Goal: Transaction & Acquisition: Purchase product/service

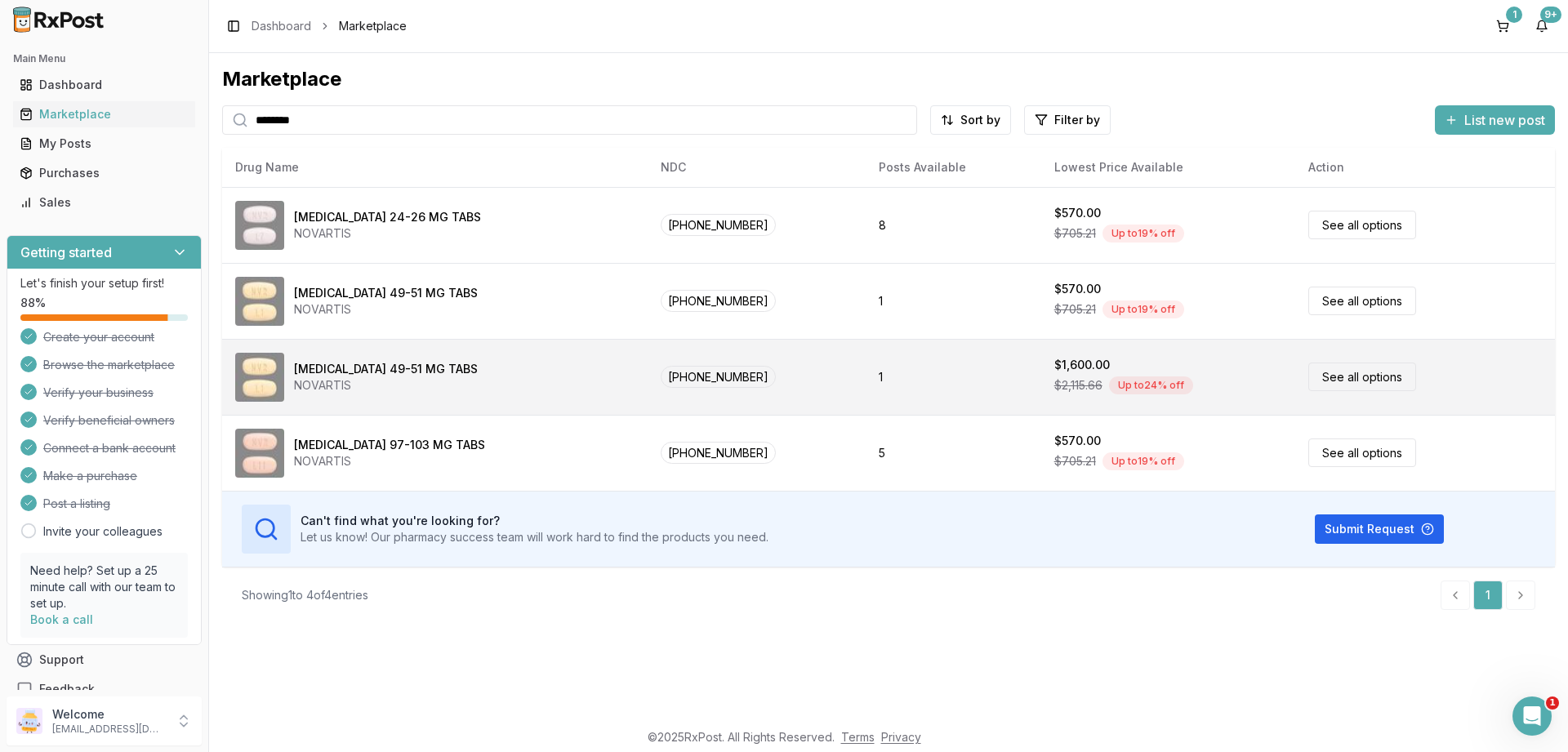
click at [1328, 383] on link "See all options" at bounding box center [1362, 377] width 108 height 29
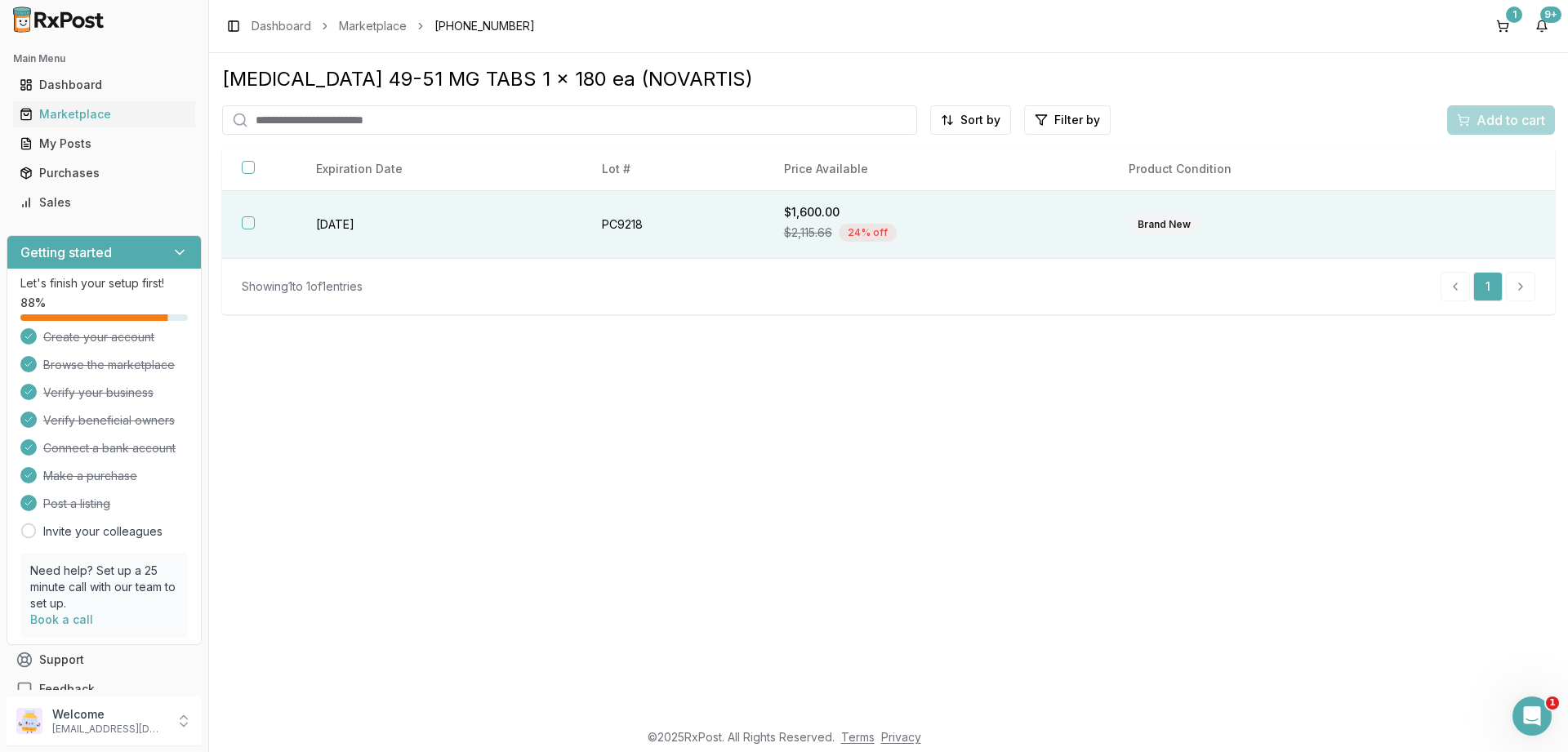
click at [241, 228] on th at bounding box center [259, 225] width 74 height 68
click at [1492, 120] on span "Add to cart" at bounding box center [1511, 120] width 69 height 19
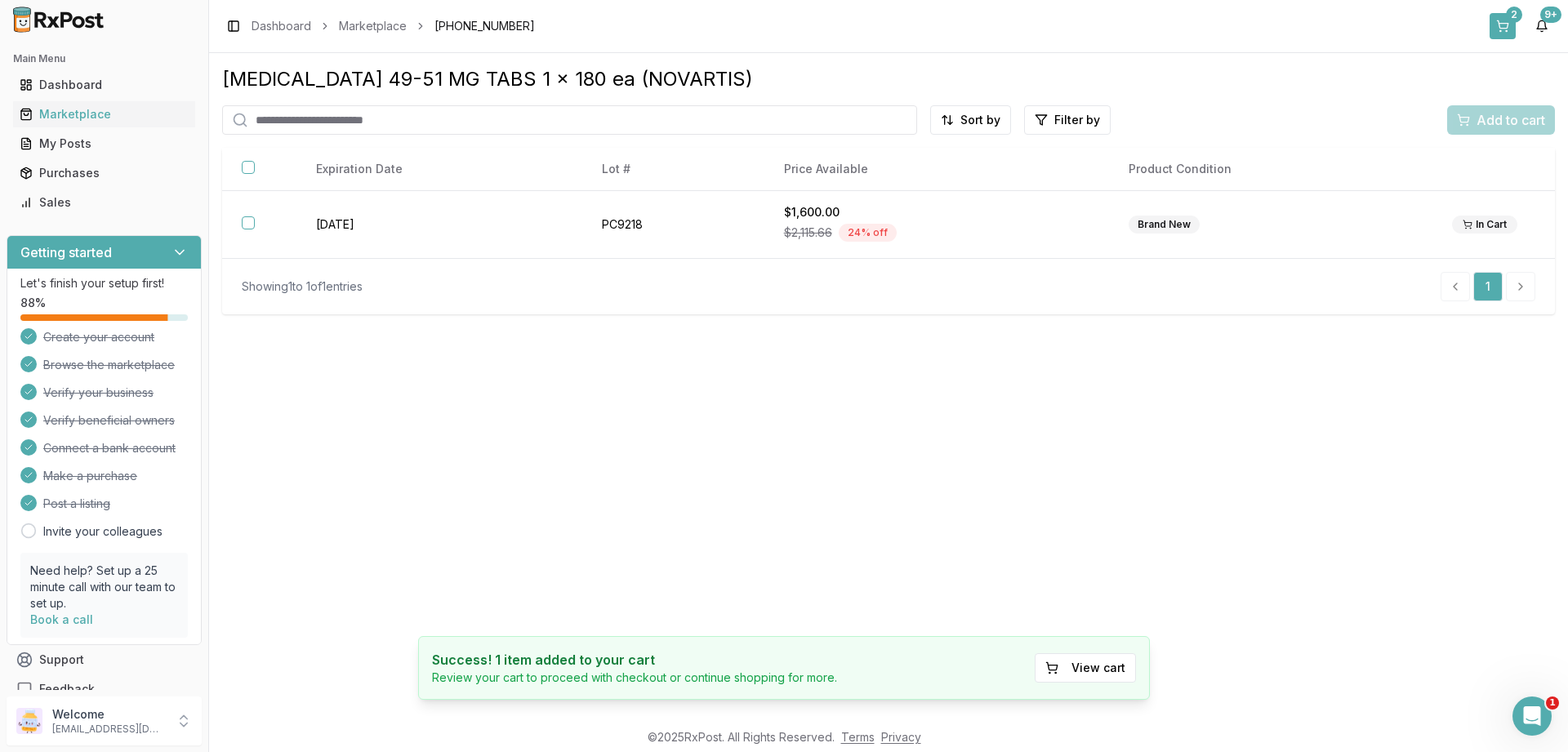
click at [1509, 17] on div "2" at bounding box center [1514, 15] width 17 height 17
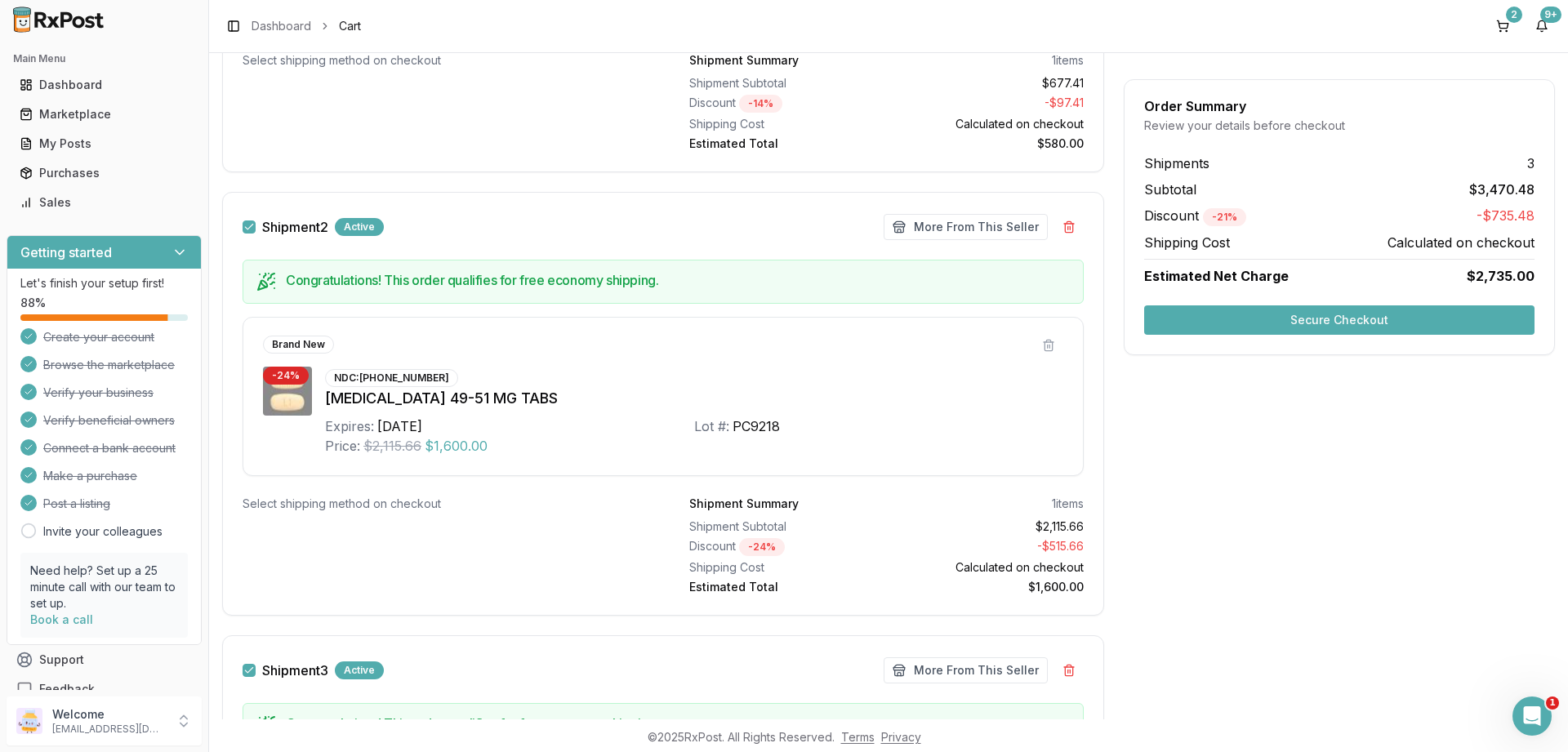
scroll to position [553, 0]
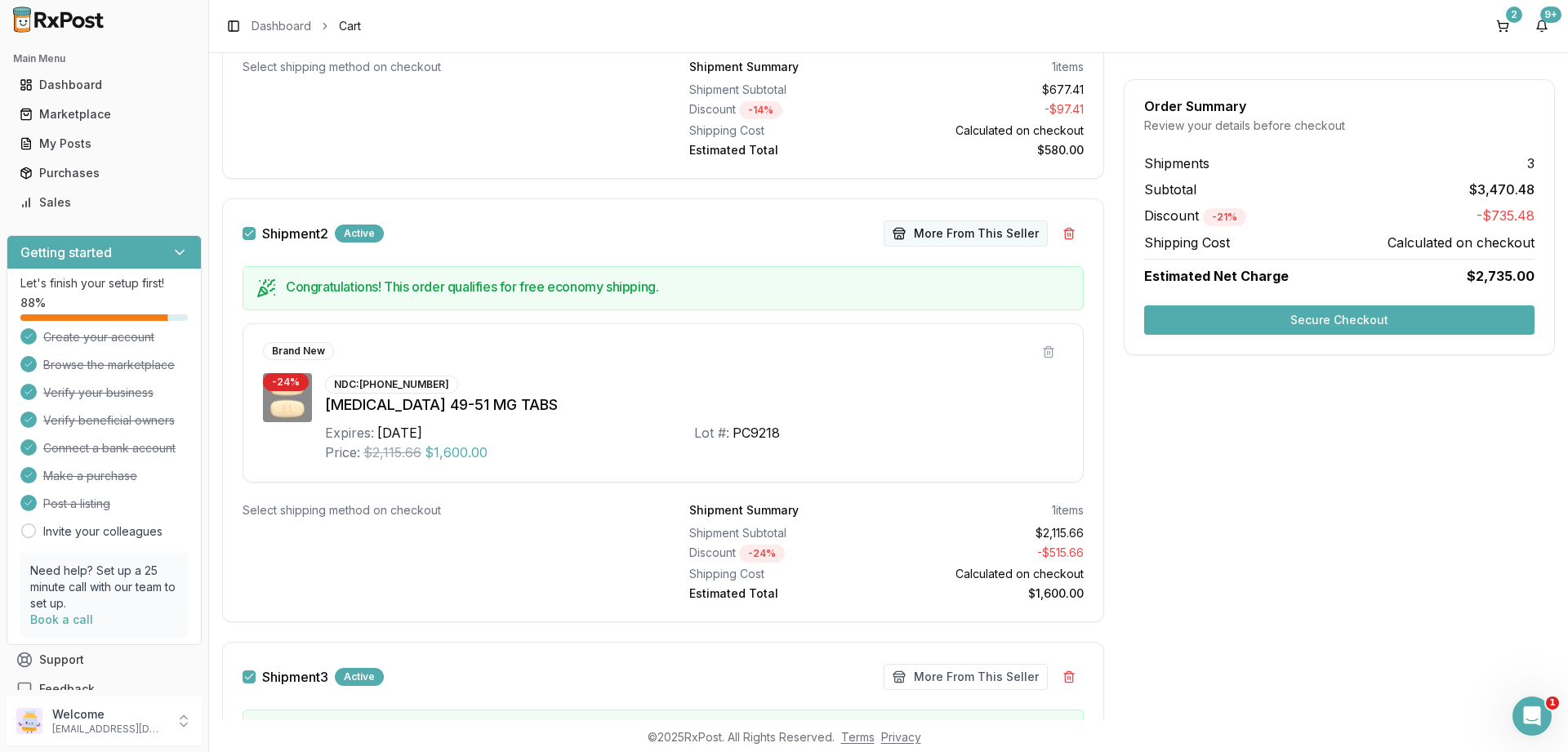
click at [931, 234] on button "More From This Seller" at bounding box center [965, 234] width 164 height 26
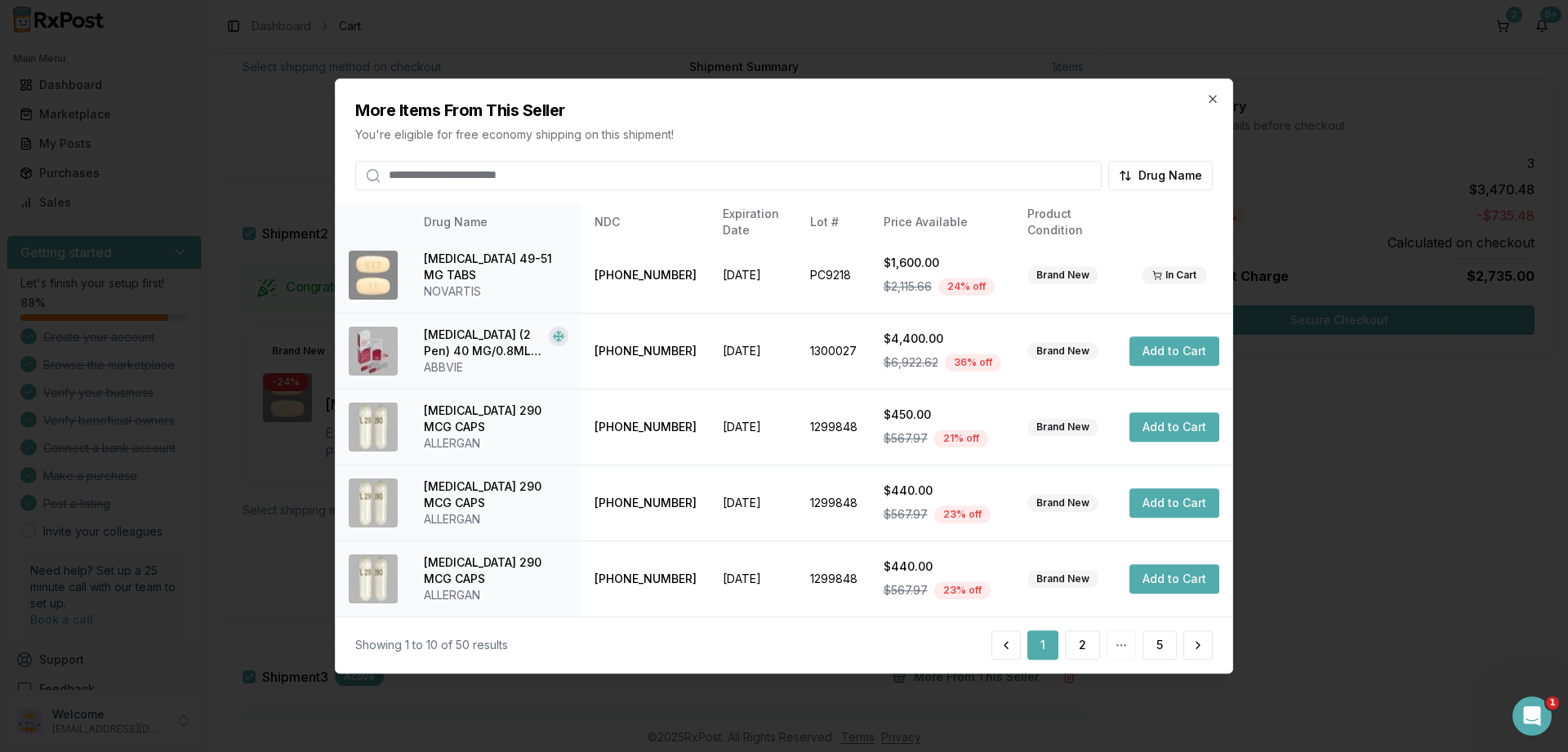
scroll to position [0, 0]
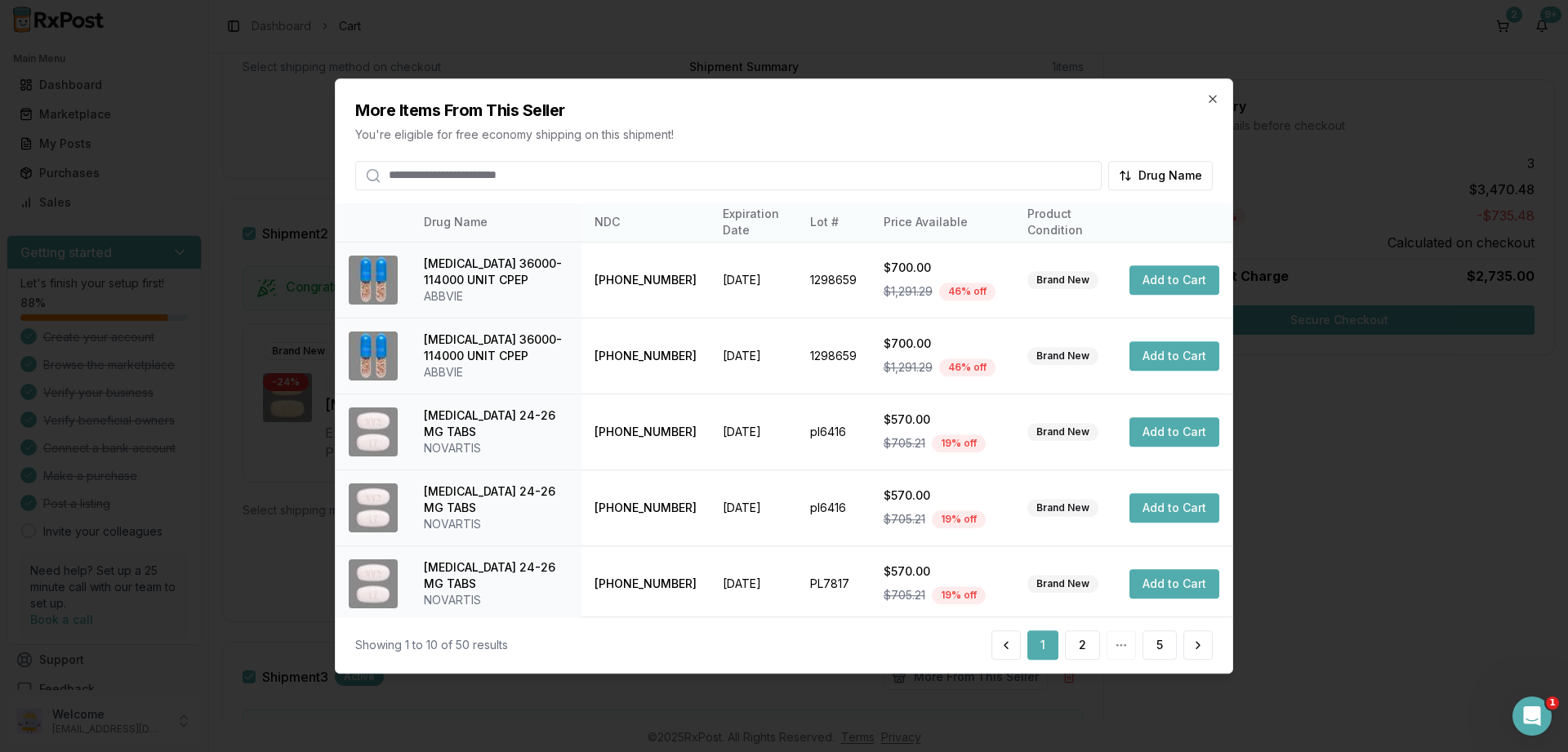
click at [920, 220] on th "Price Available" at bounding box center [942, 223] width 144 height 39
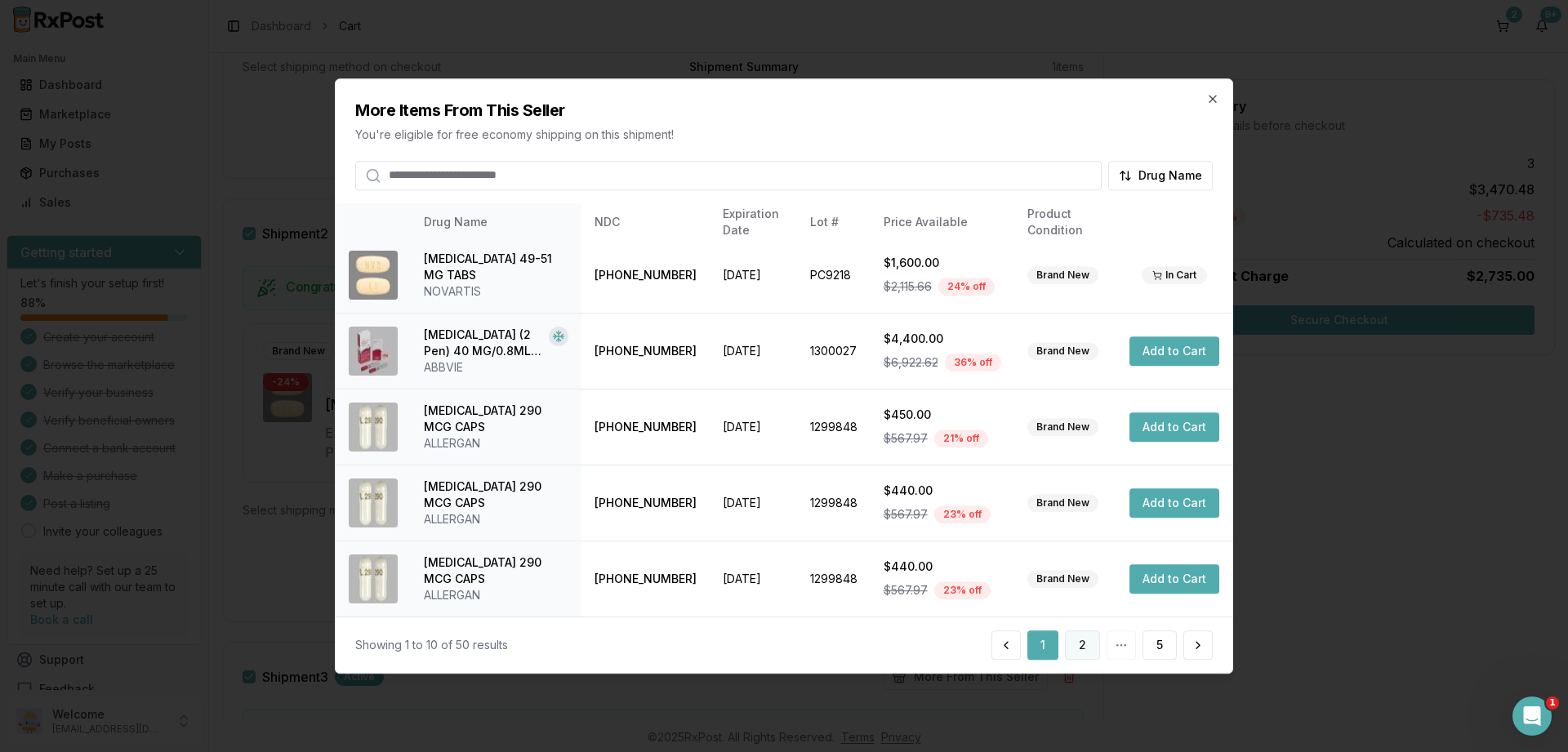
click at [1080, 642] on button "2" at bounding box center [1082, 645] width 35 height 30
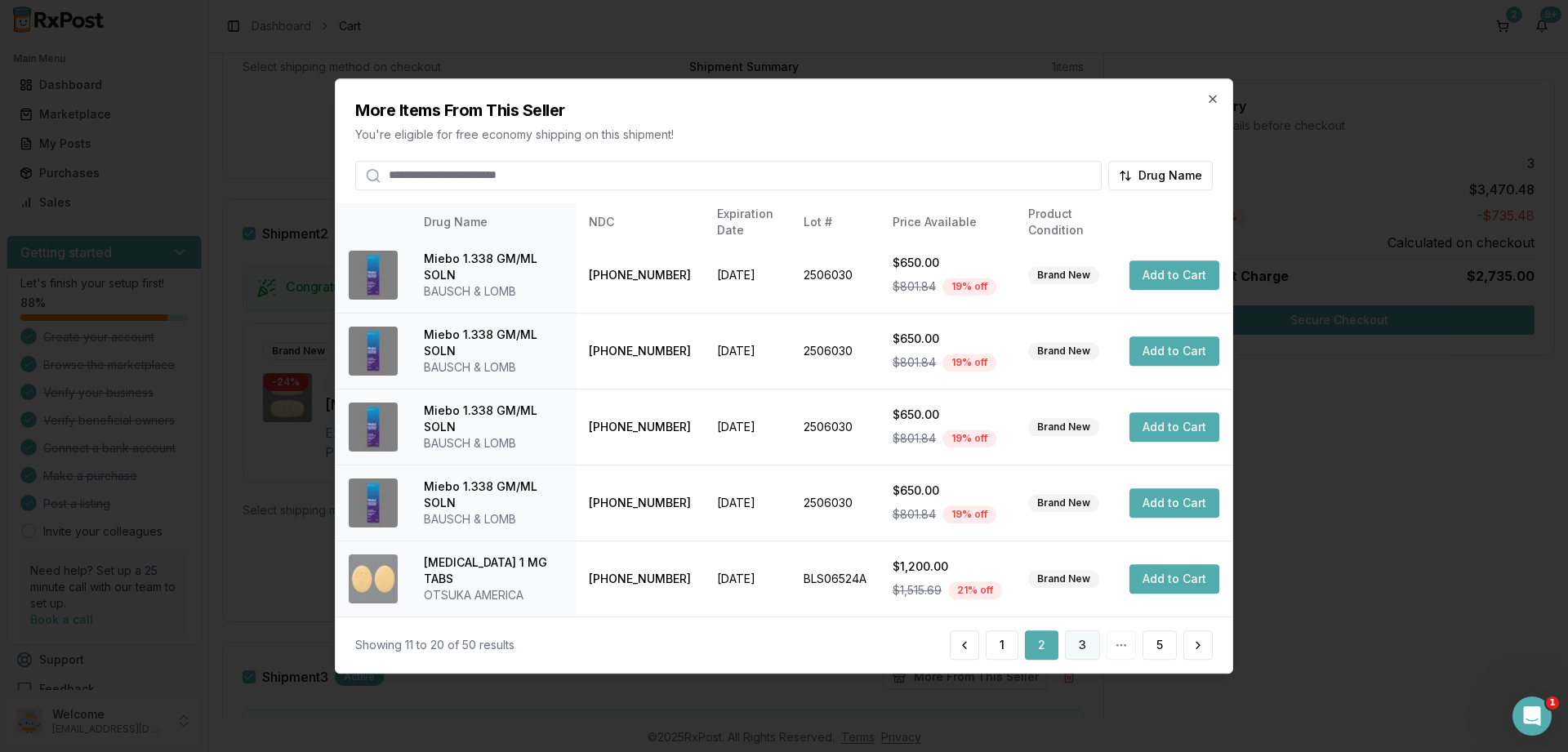
click at [1077, 641] on button "3" at bounding box center [1082, 645] width 35 height 30
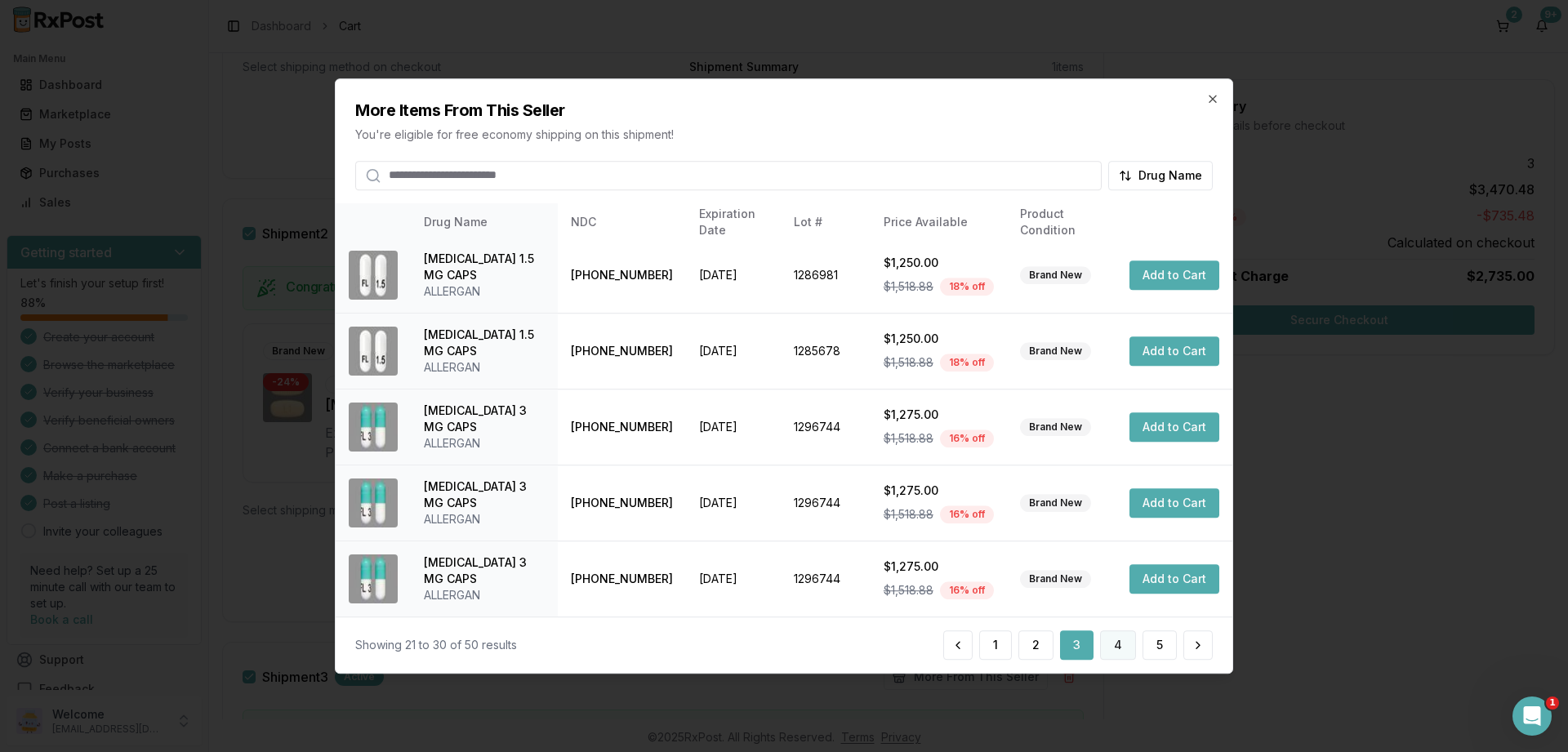
click at [1121, 643] on button "4" at bounding box center [1118, 645] width 36 height 30
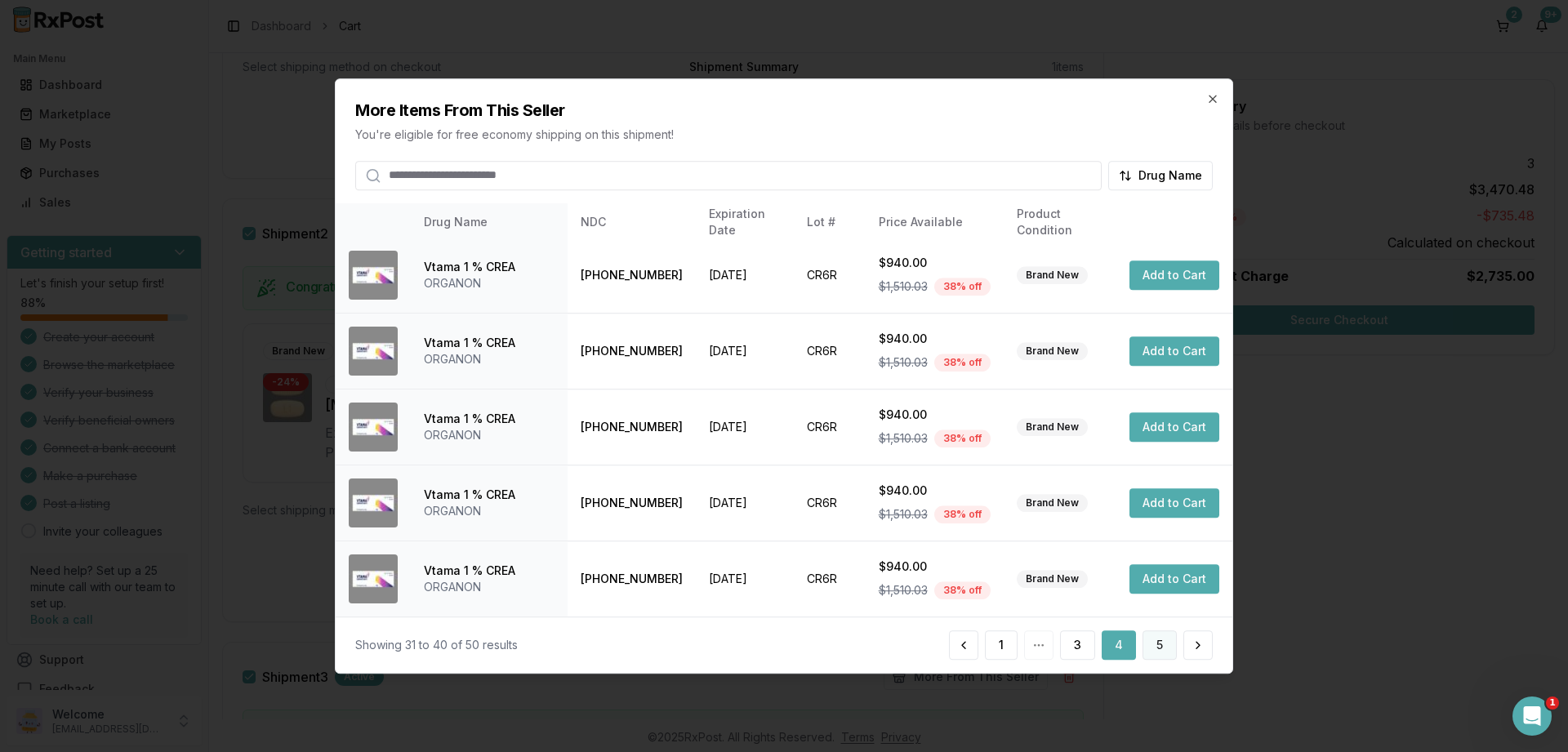
click at [1152, 655] on button "5" at bounding box center [1160, 645] width 34 height 30
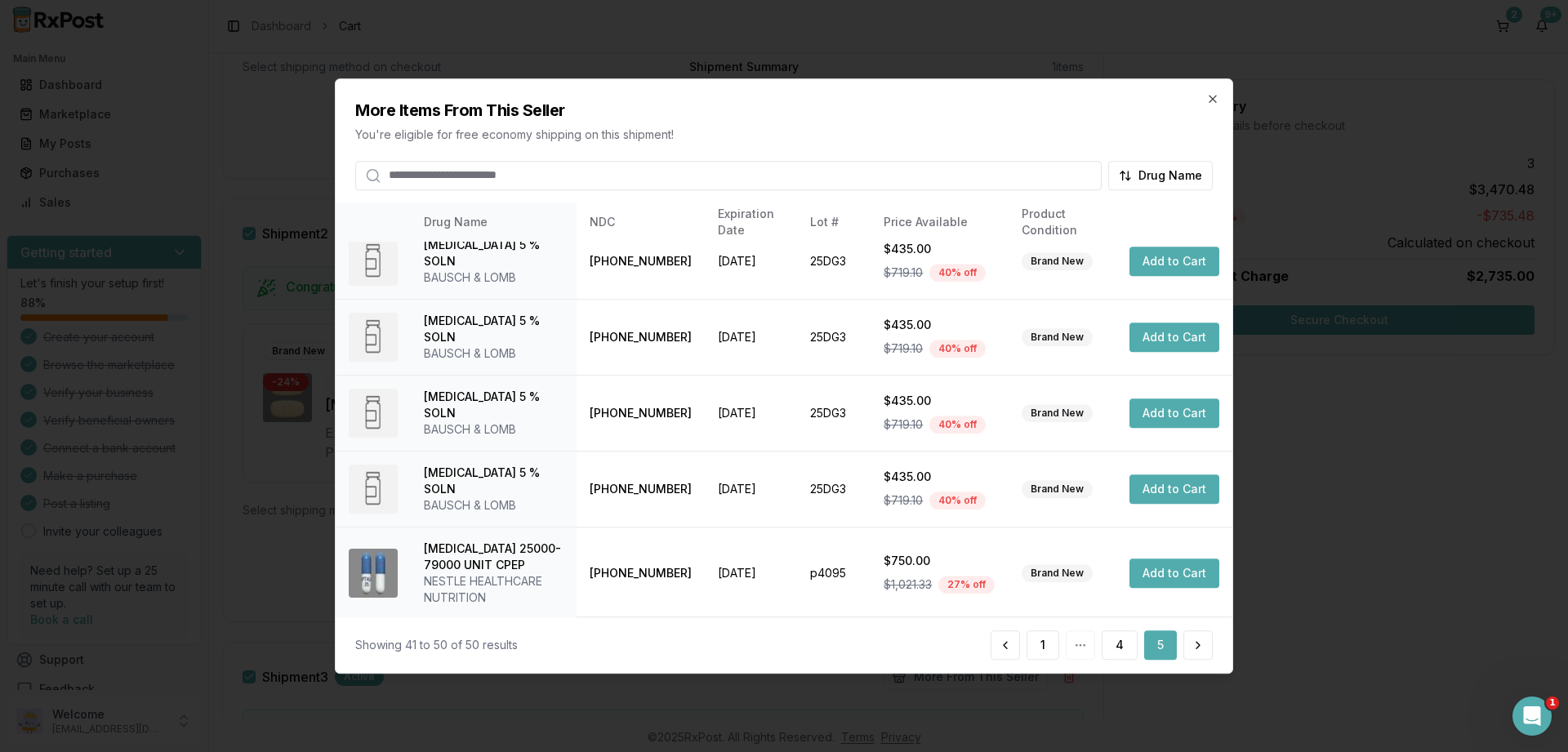
scroll to position [401, 0]
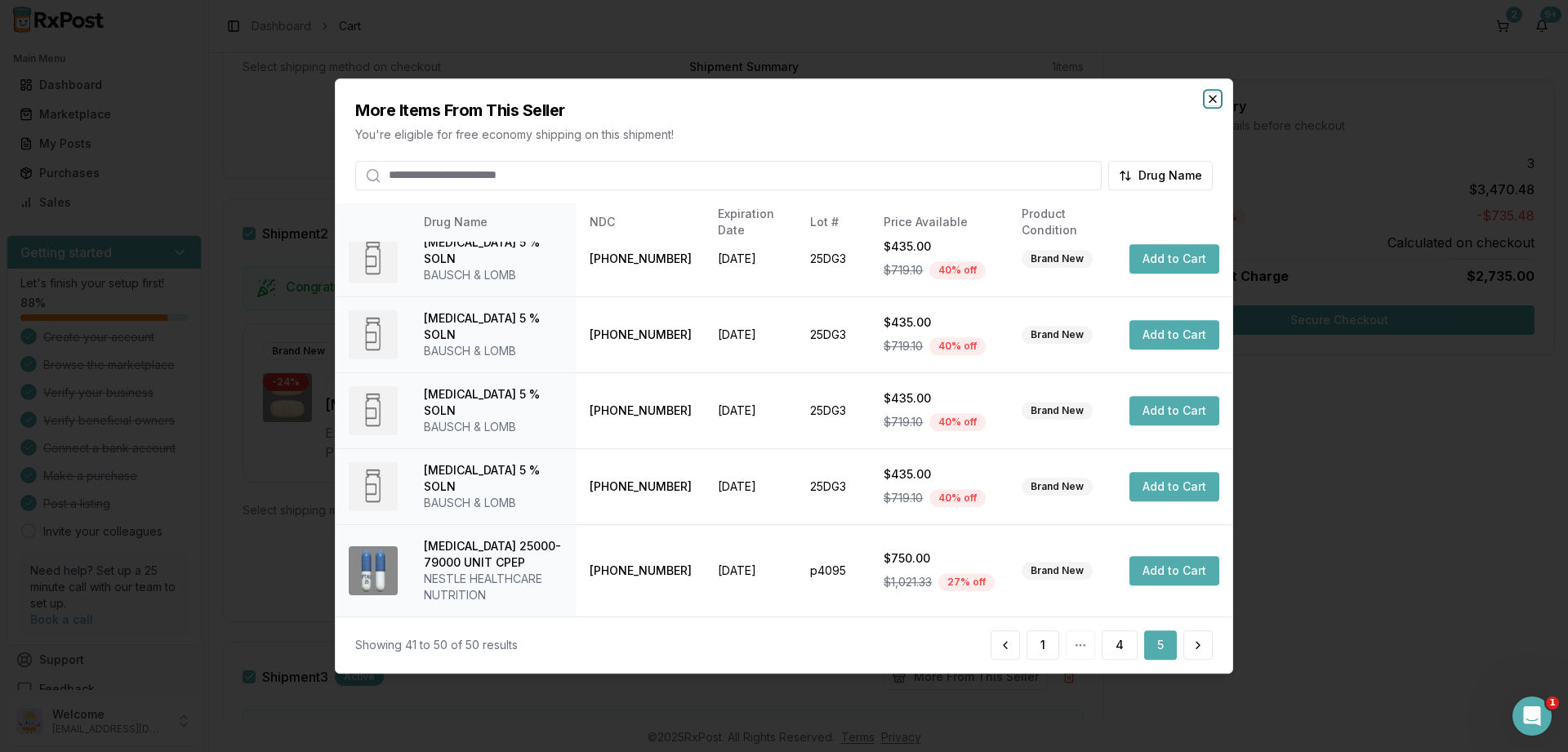
click at [1212, 97] on icon "button" at bounding box center [1212, 98] width 6 height 6
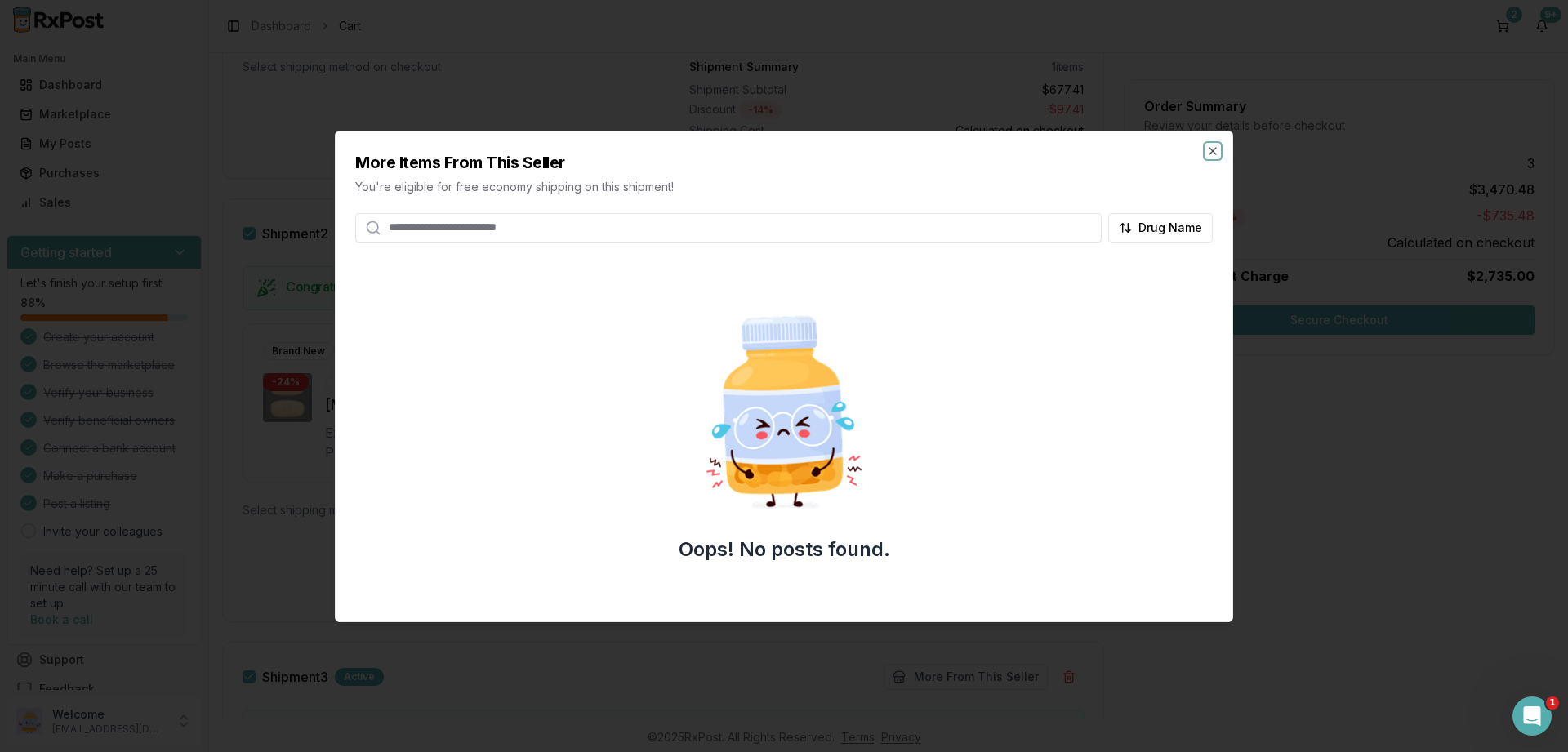
scroll to position [553, 0]
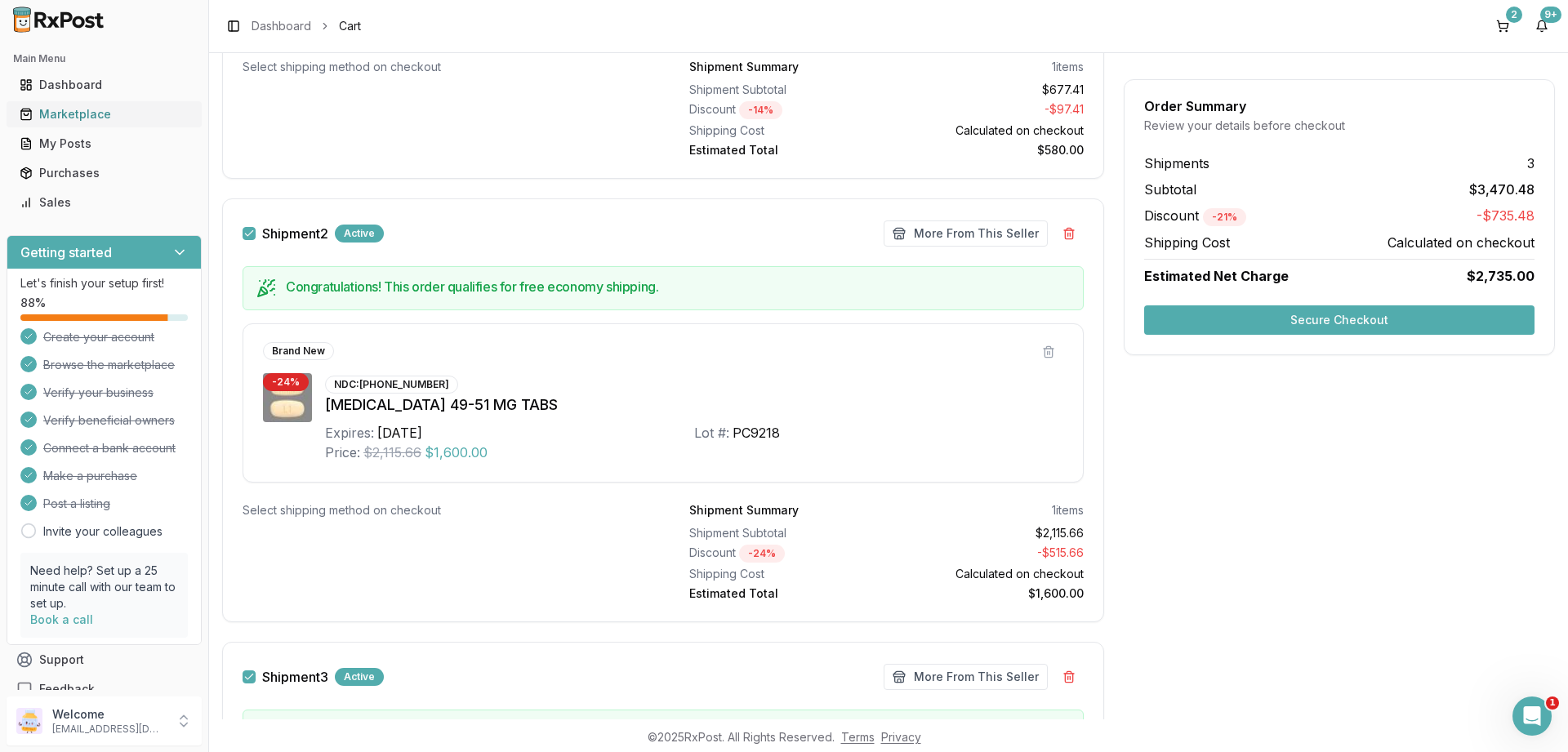
click at [66, 114] on div "Marketplace" at bounding box center [104, 114] width 169 height 17
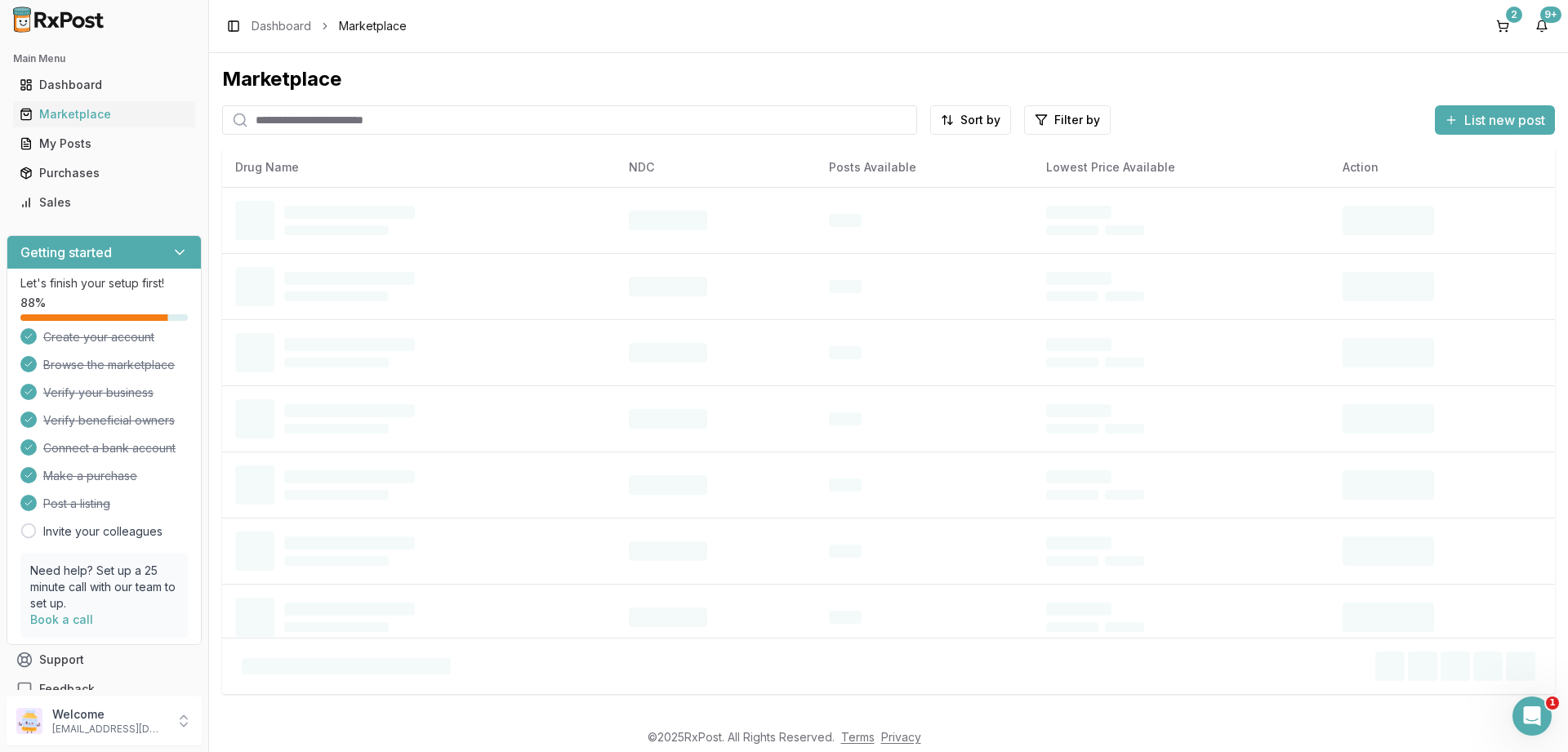
paste input "**********"
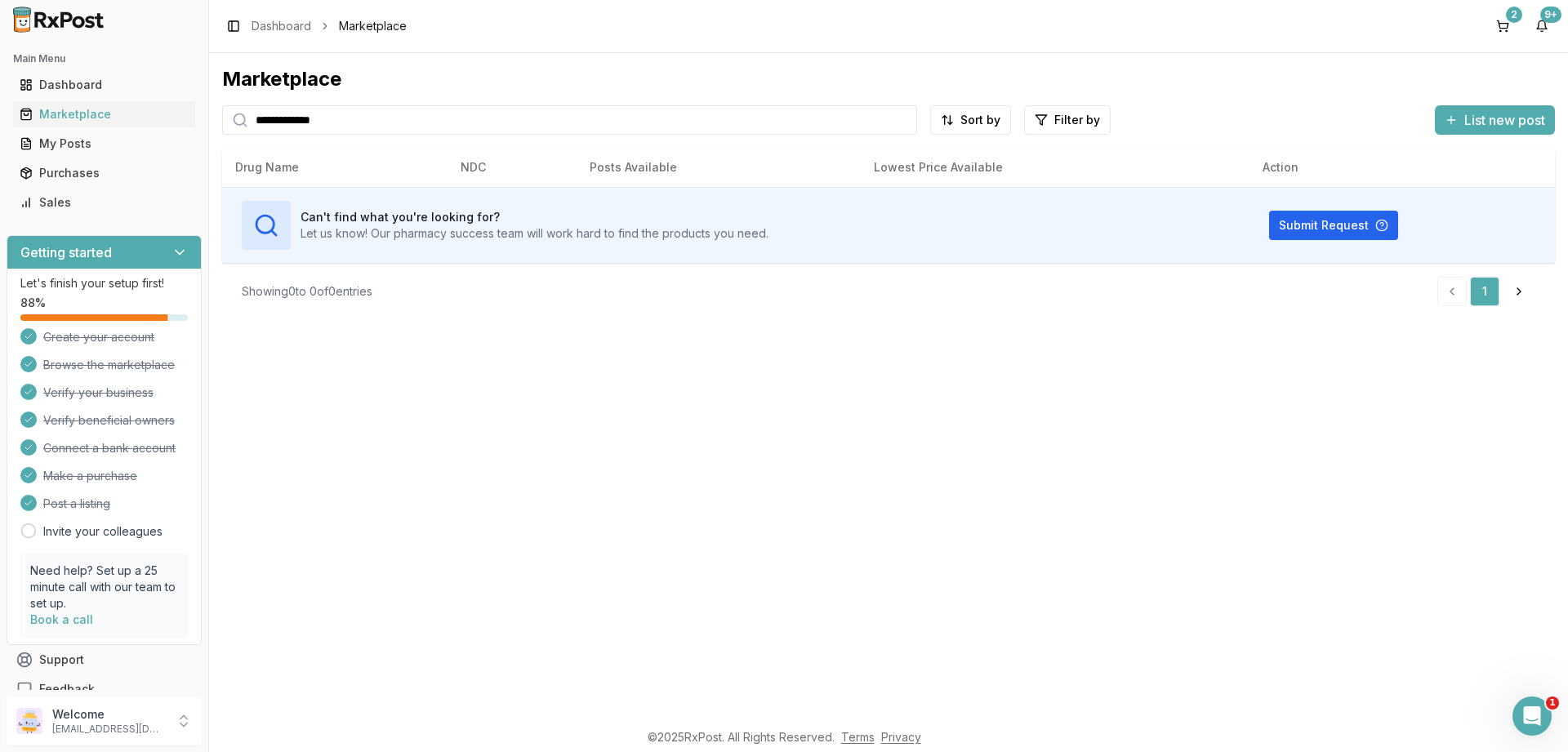
click at [326, 123] on input "**********" at bounding box center [569, 120] width 695 height 30
type input "**********"
click at [369, 72] on div "Marketplace" at bounding box center [888, 79] width 1333 height 26
click at [79, 174] on div "Purchases" at bounding box center [104, 174] width 169 height 17
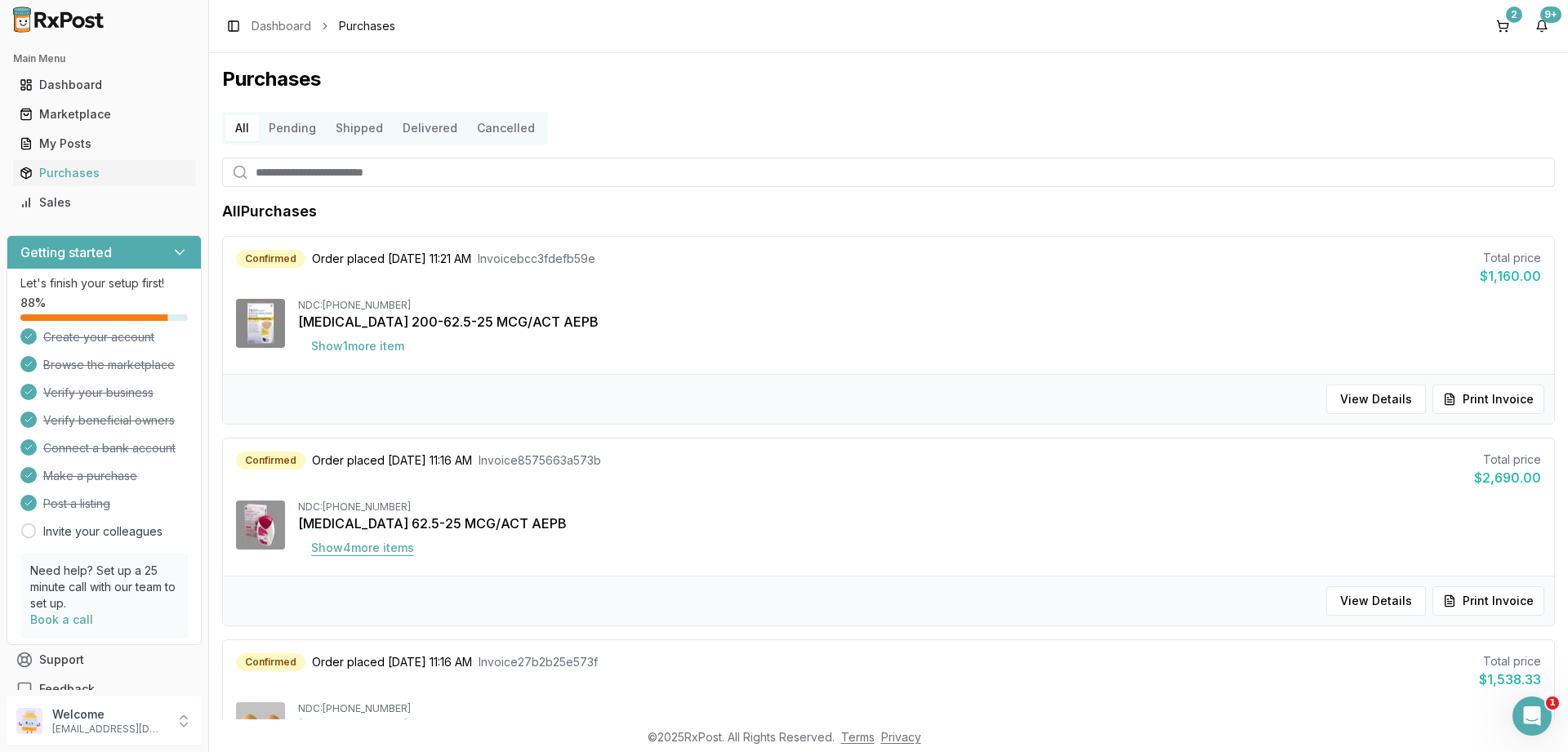
click at [348, 555] on button "Show 4 more item s" at bounding box center [362, 548] width 129 height 30
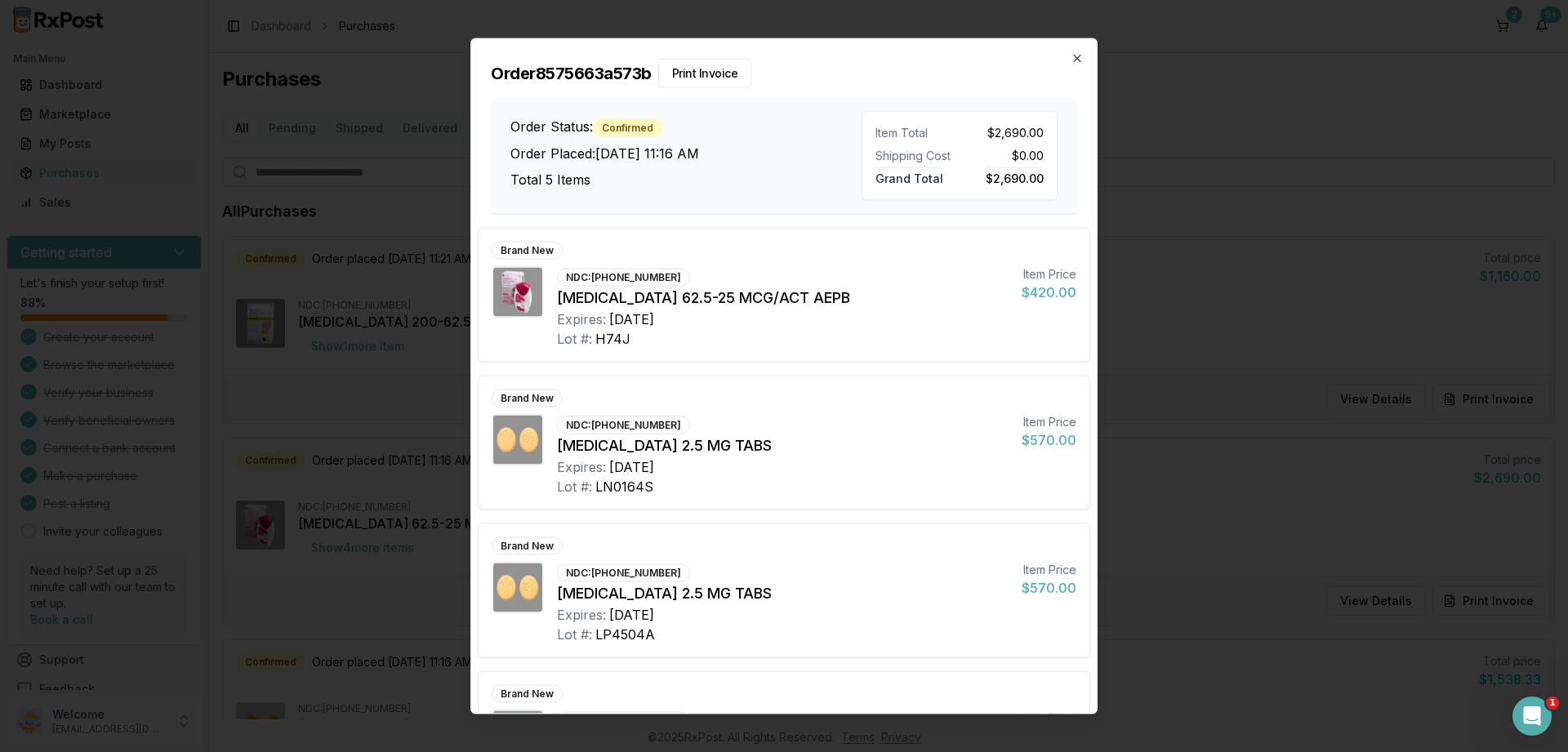
click at [1067, 61] on h2 "Order 8575663a573b Print Invoice" at bounding box center [784, 72] width 587 height 30
click at [1080, 58] on icon "button" at bounding box center [1077, 58] width 13 height 13
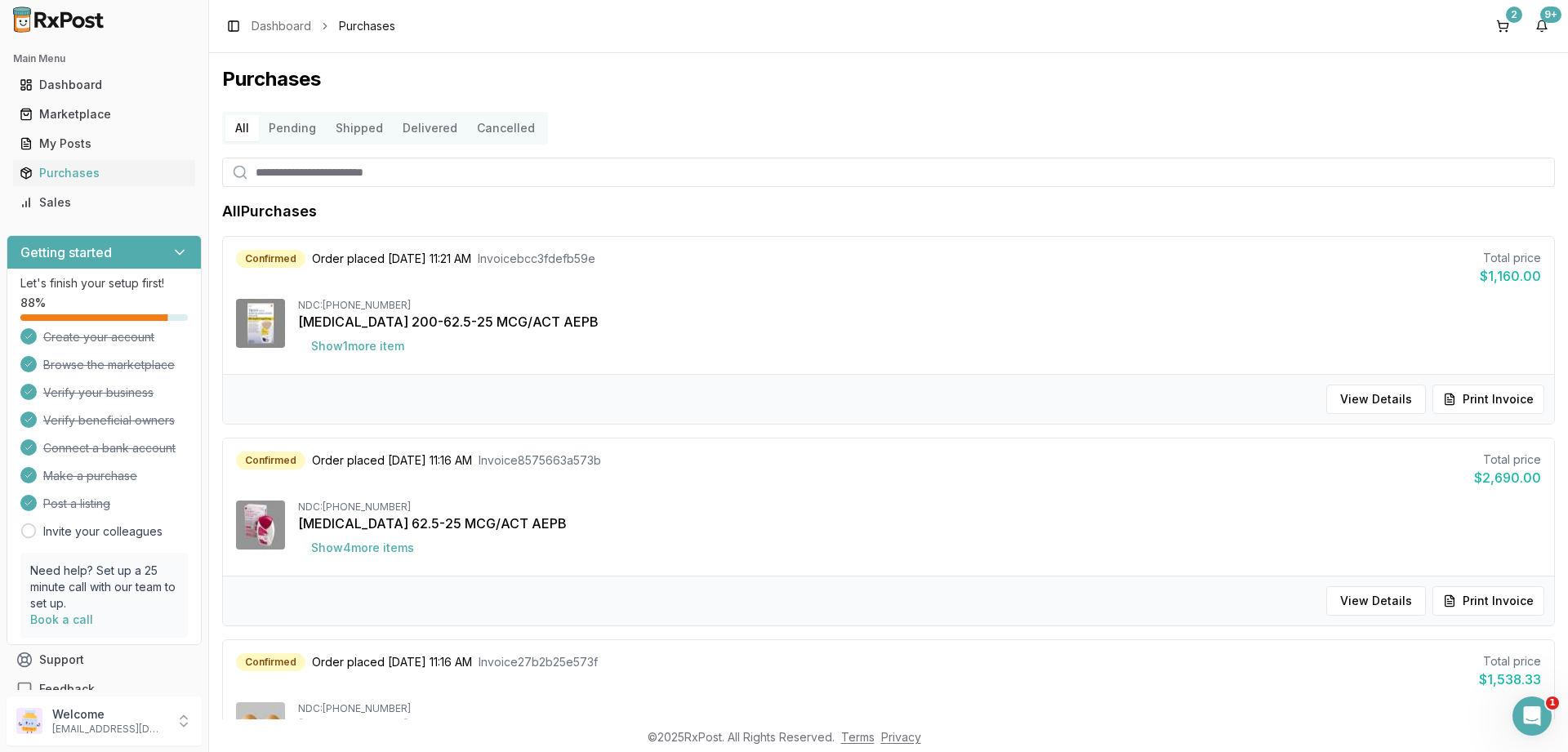
scroll to position [196, 0]
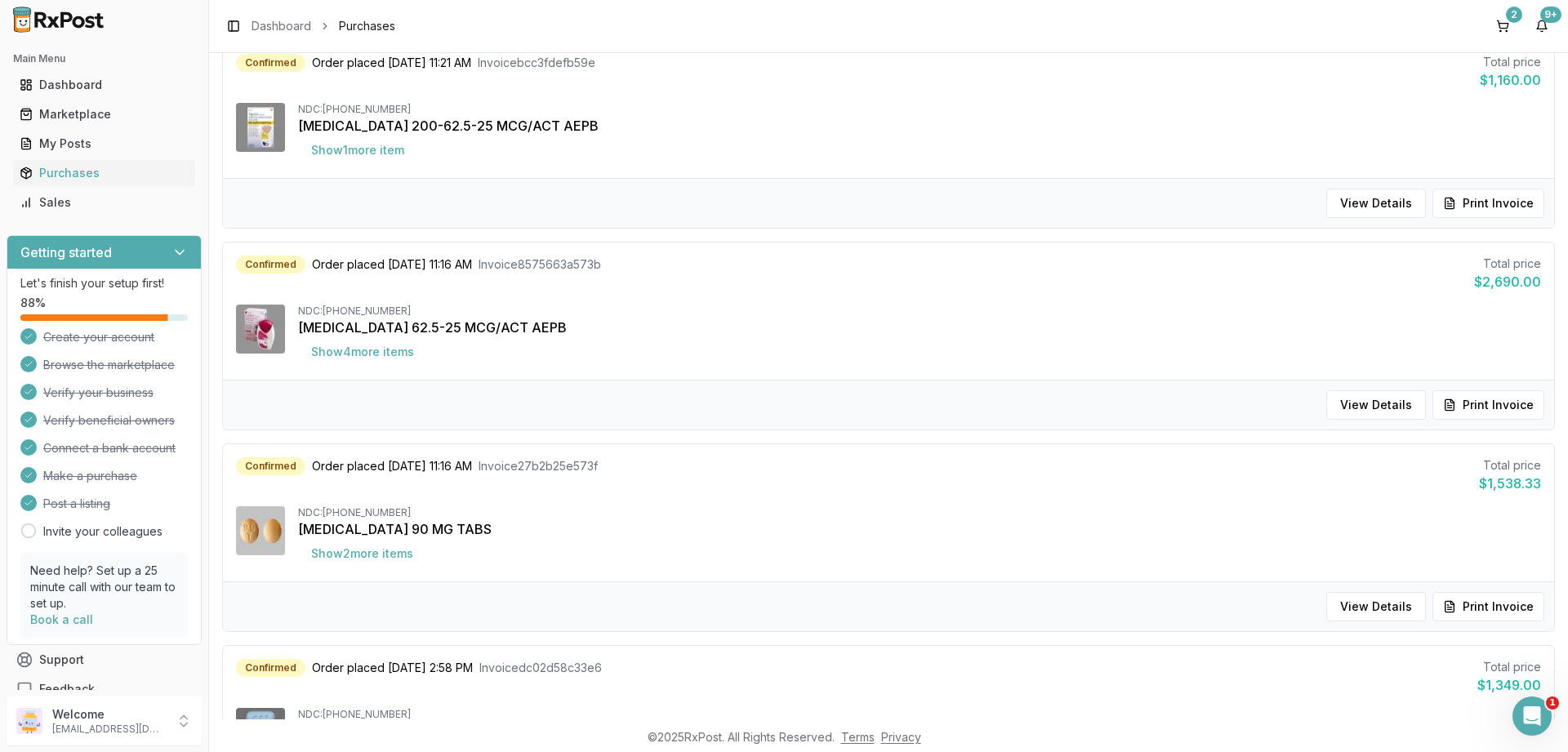
click at [255, 322] on img at bounding box center [260, 329] width 49 height 49
click at [343, 347] on button "Show 4 more item s" at bounding box center [362, 352] width 129 height 30
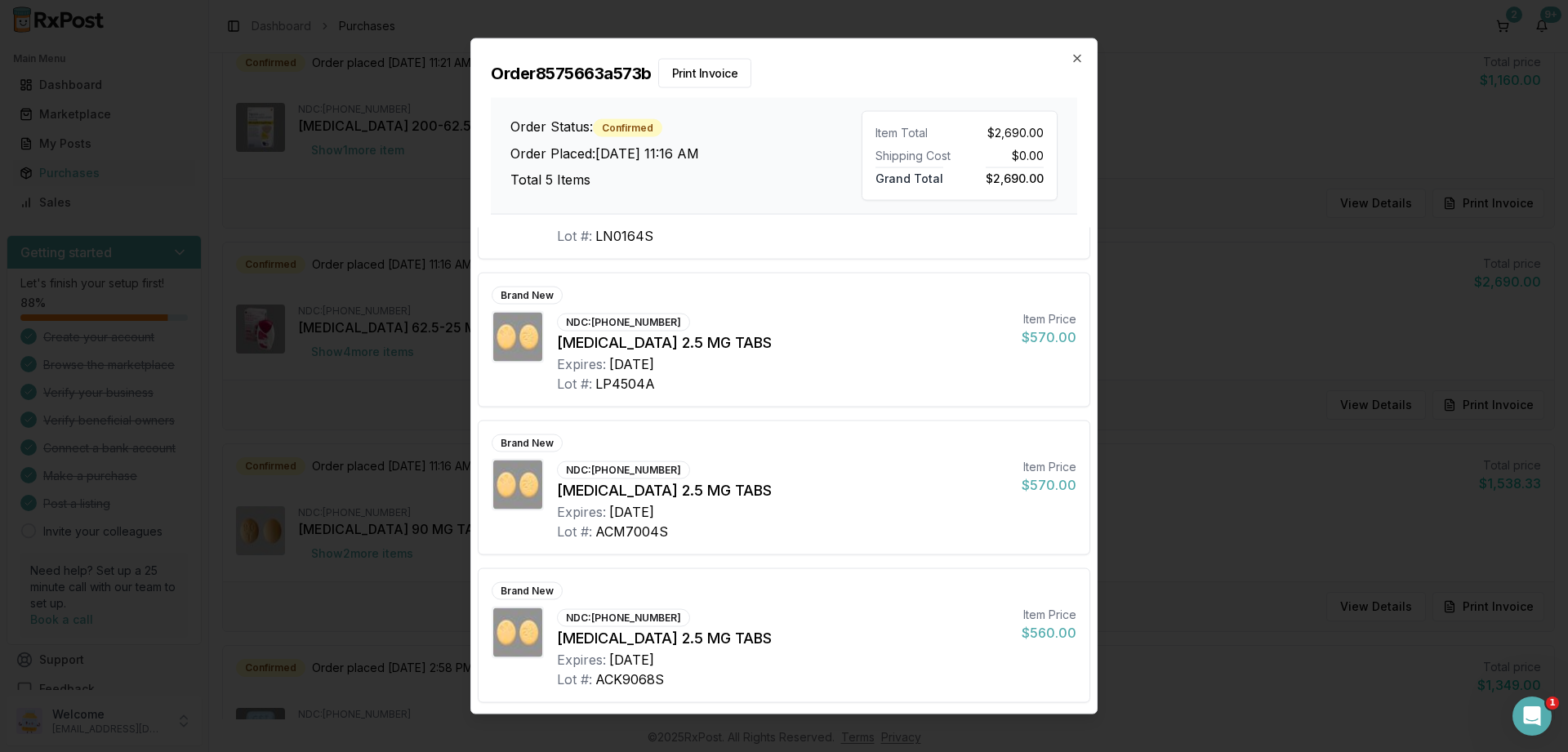
scroll to position [0, 0]
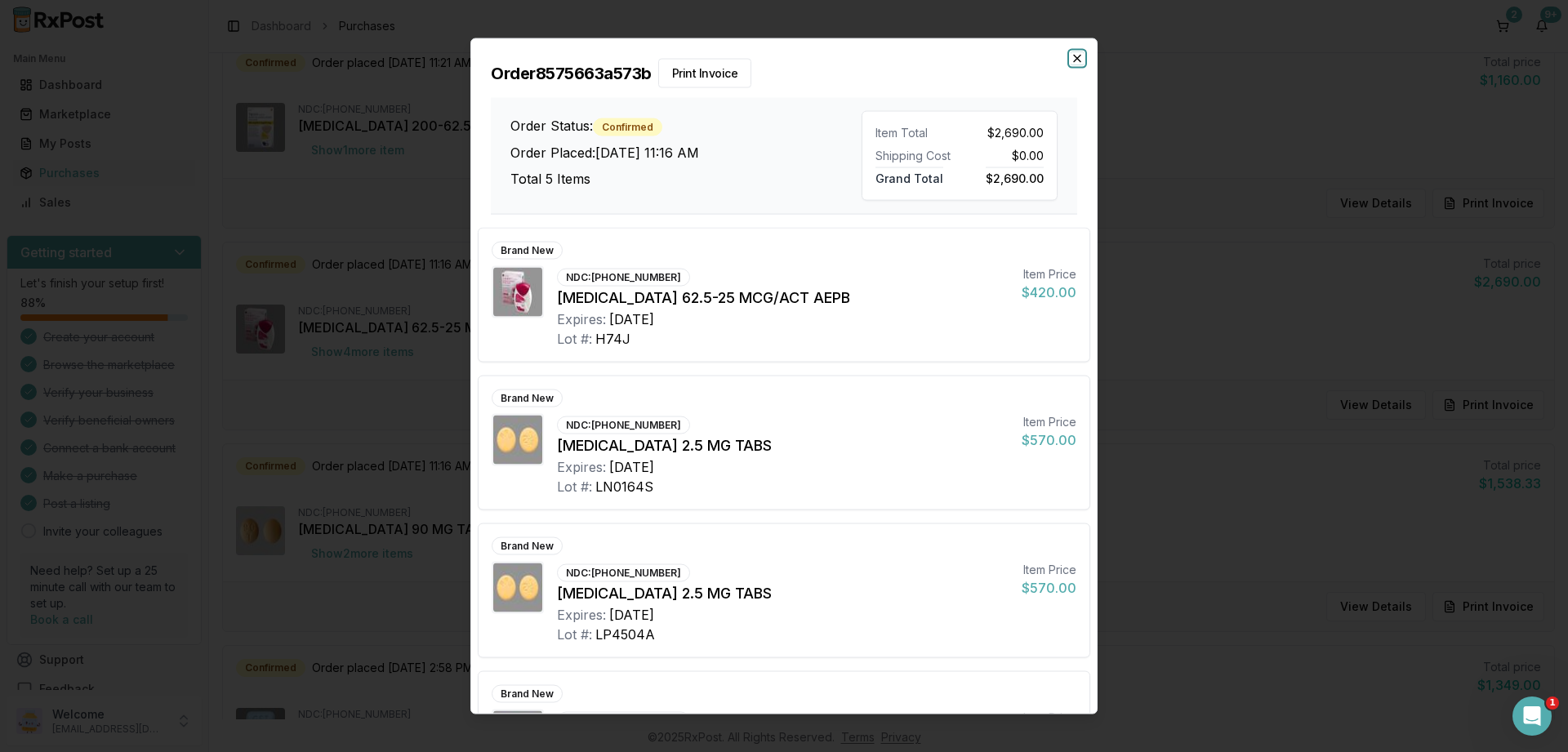
click at [1074, 57] on icon "button" at bounding box center [1077, 58] width 13 height 13
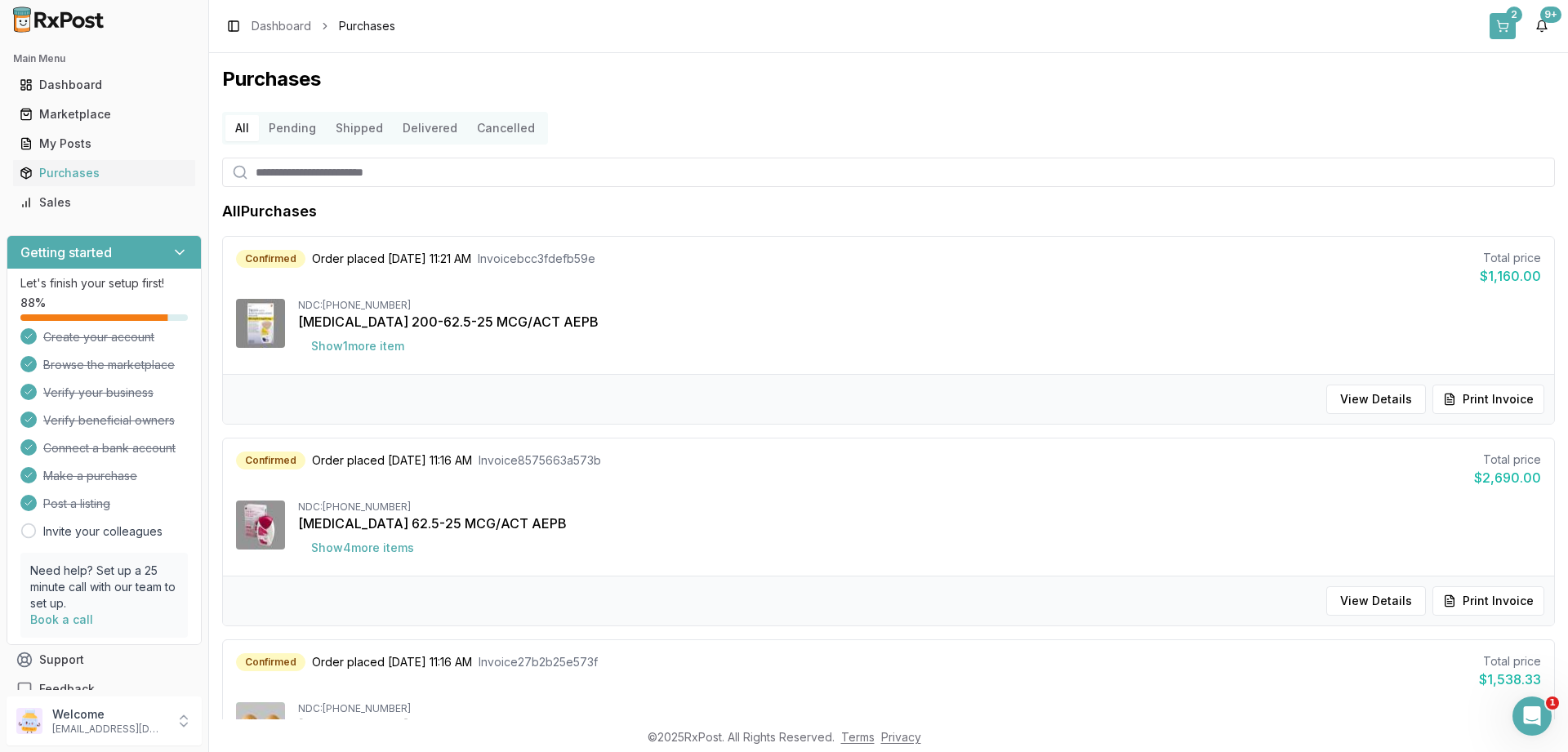
click at [1497, 13] on button "2" at bounding box center [1503, 26] width 26 height 26
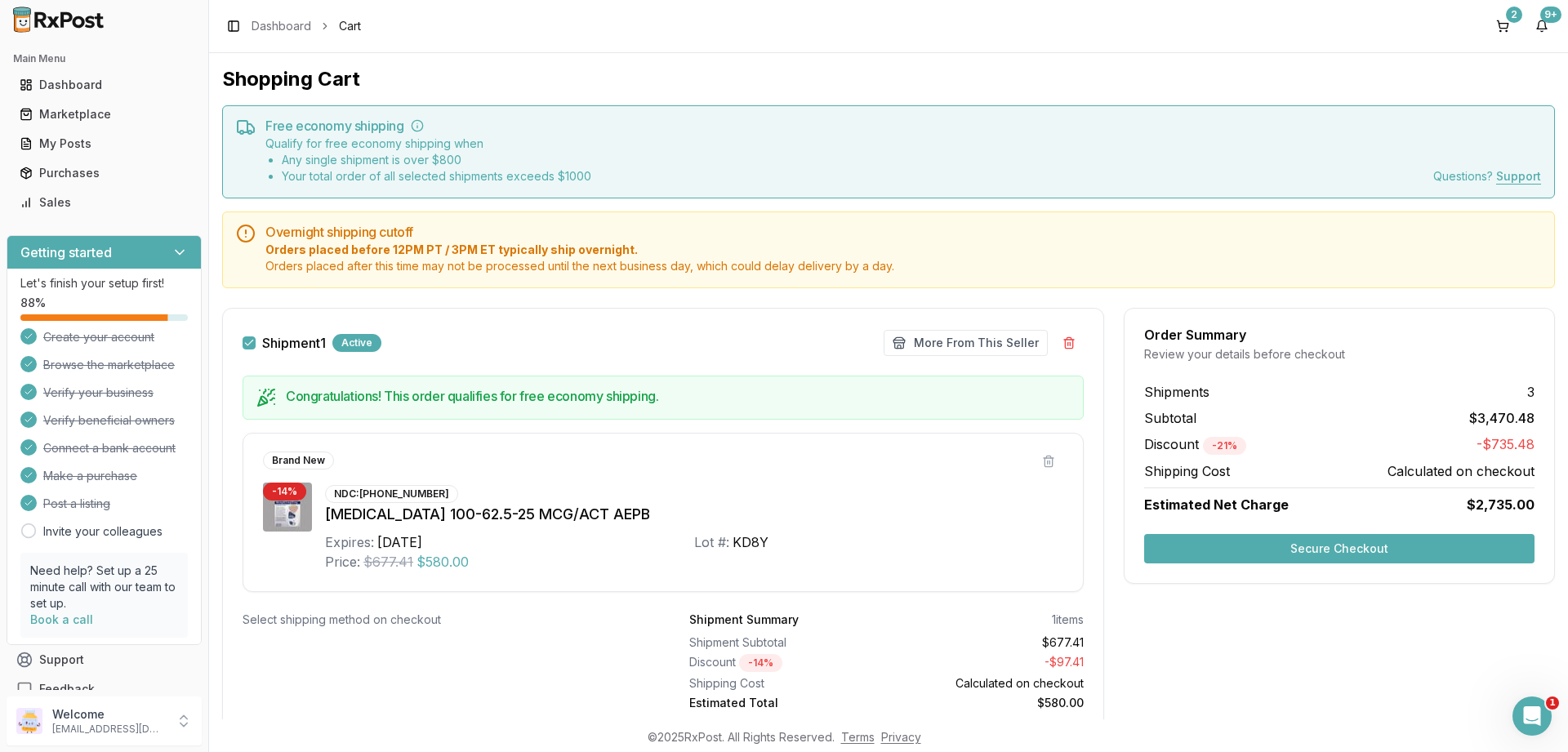
click at [244, 339] on button "Shipment 1" at bounding box center [249, 343] width 13 height 13
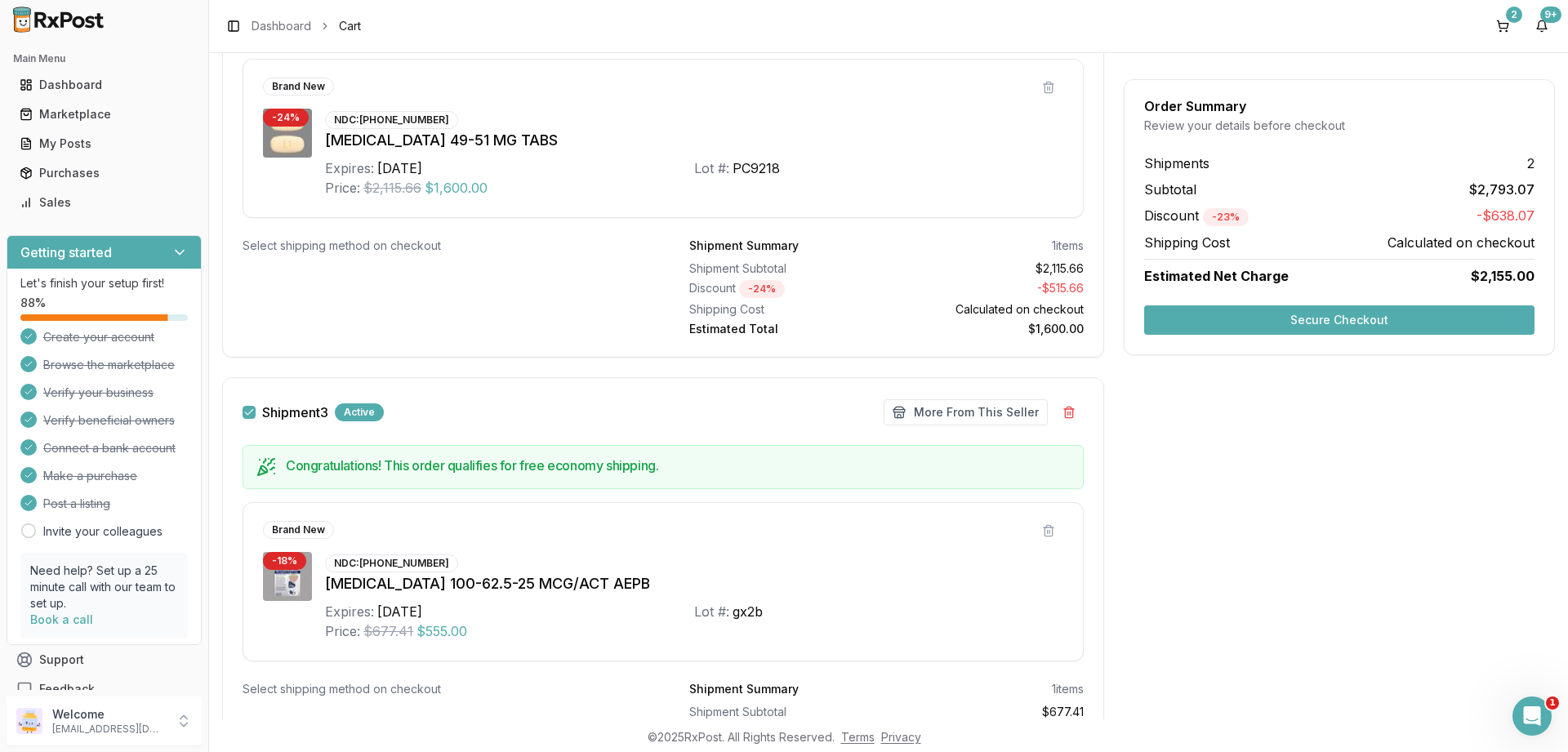
scroll to position [945, 0]
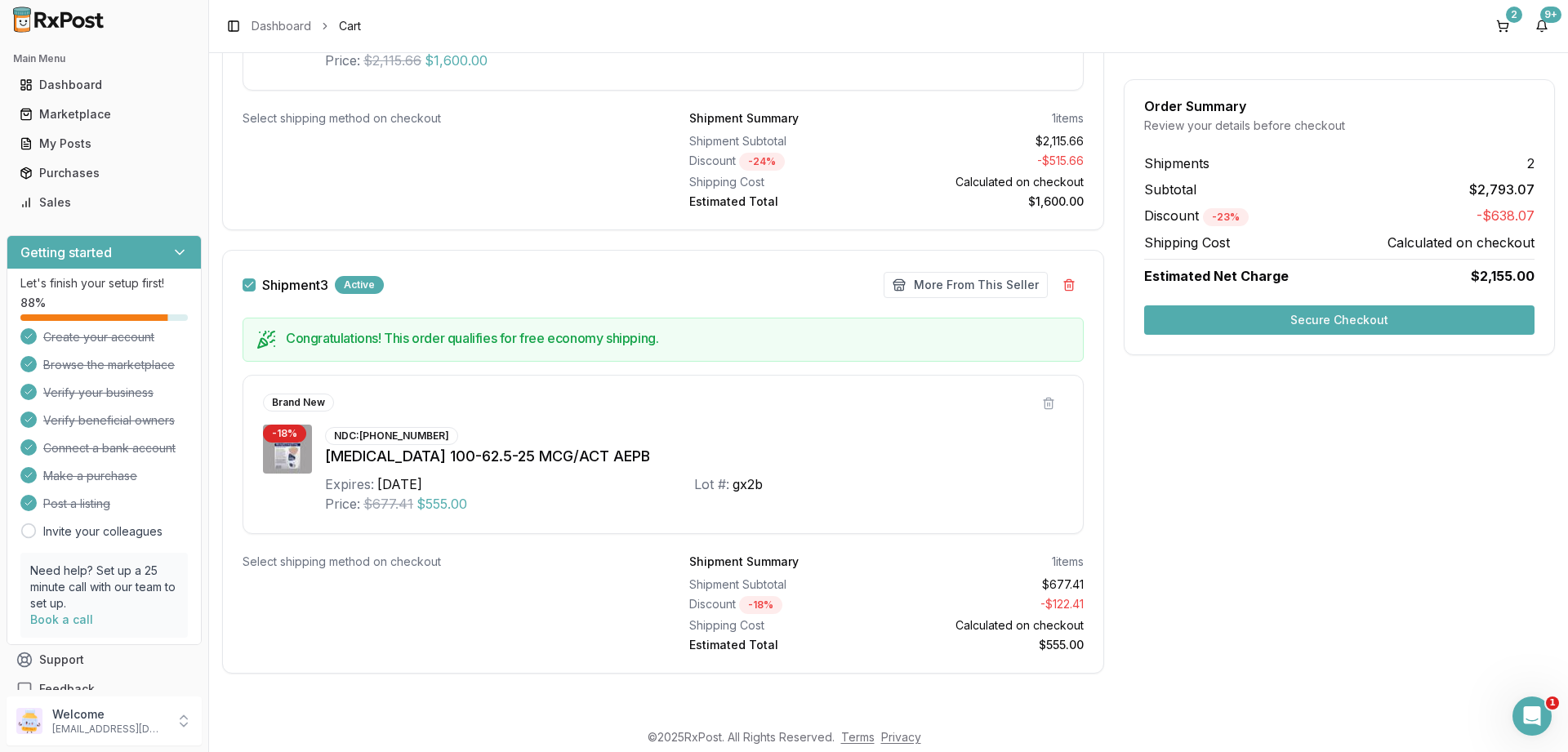
click at [255, 284] on div "Shipment 3 Active" at bounding box center [313, 284] width 141 height 18
click at [246, 283] on button "Shipment 3" at bounding box center [249, 285] width 13 height 13
click at [47, 116] on div "Marketplace" at bounding box center [104, 114] width 169 height 17
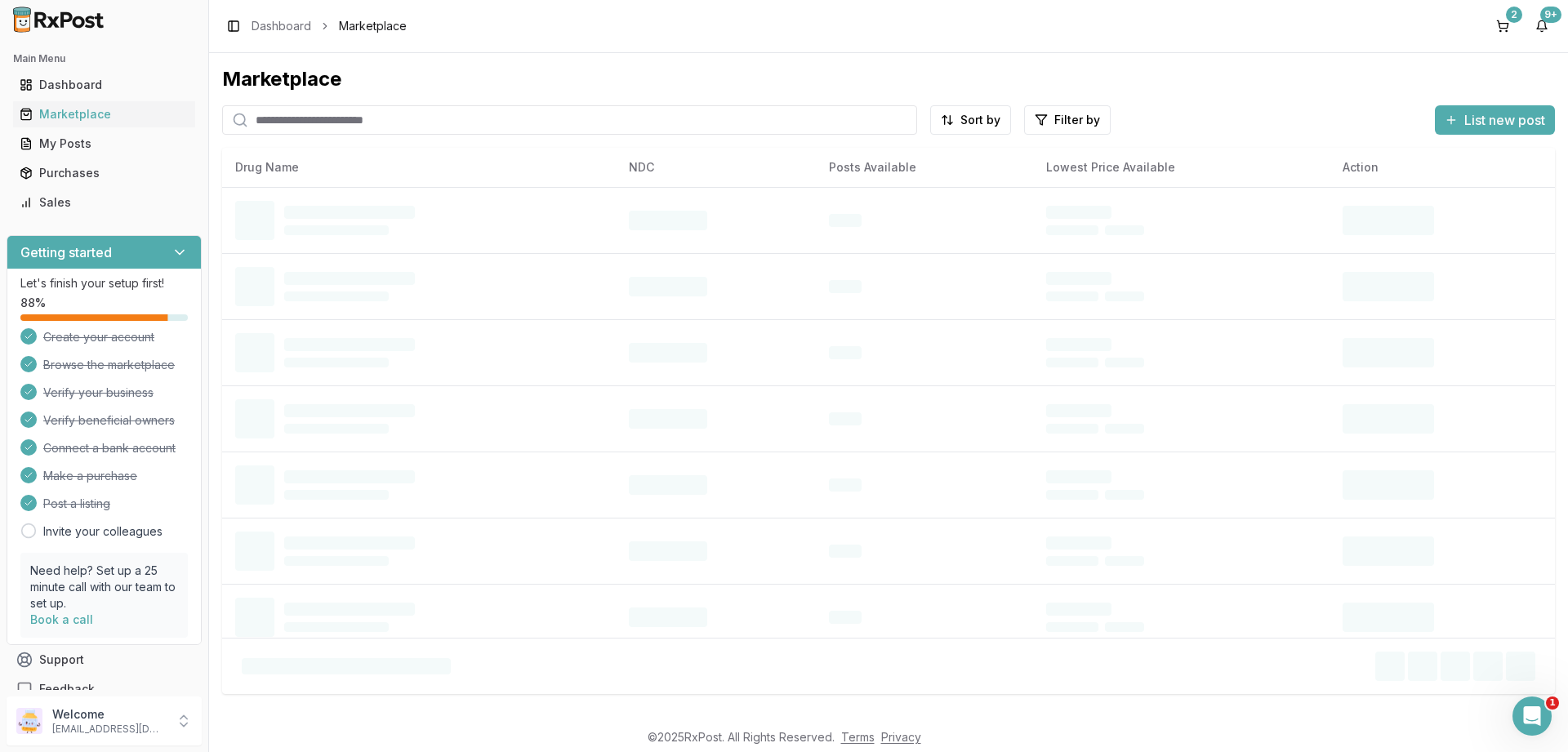
click at [282, 120] on input "search" at bounding box center [569, 120] width 695 height 30
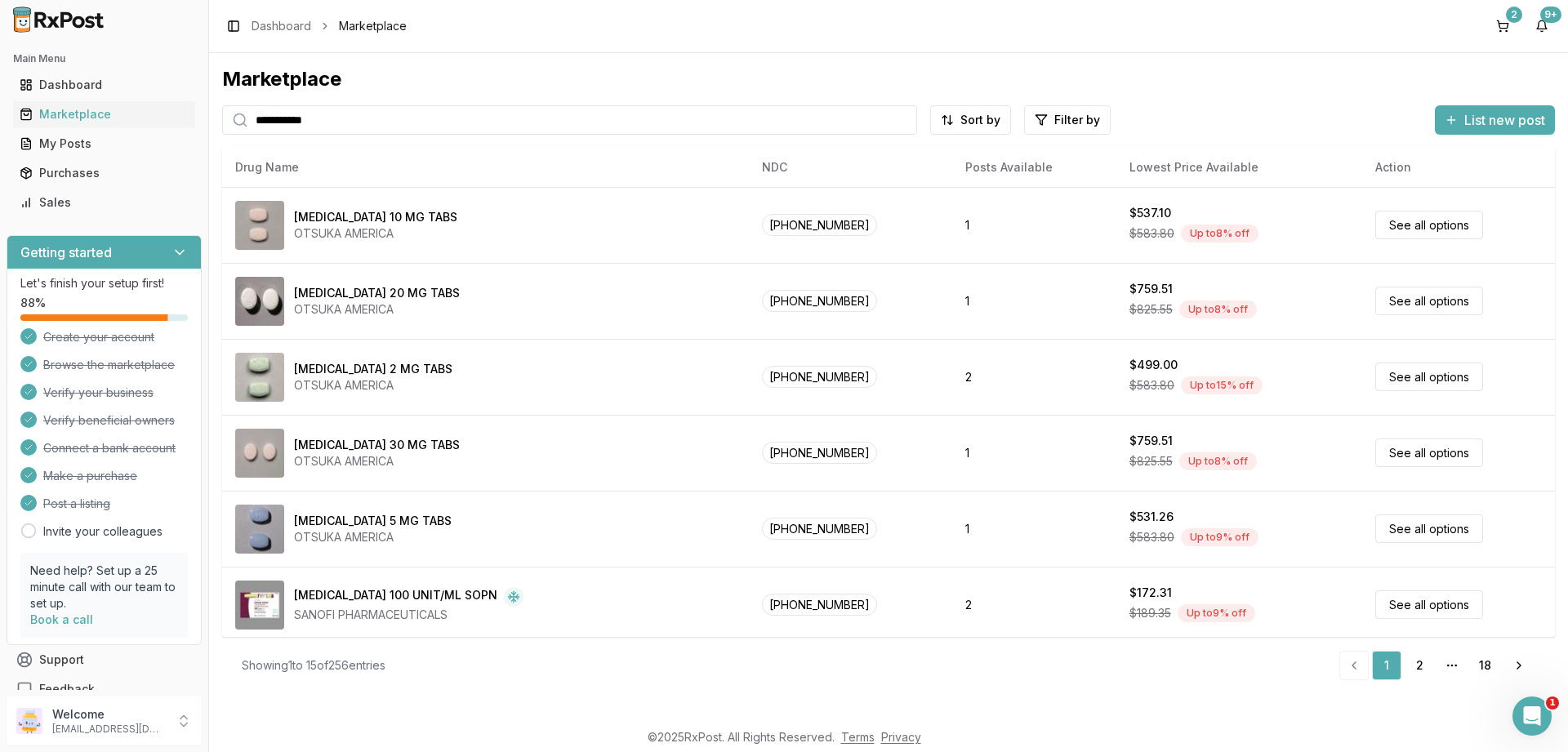
type input "**********"
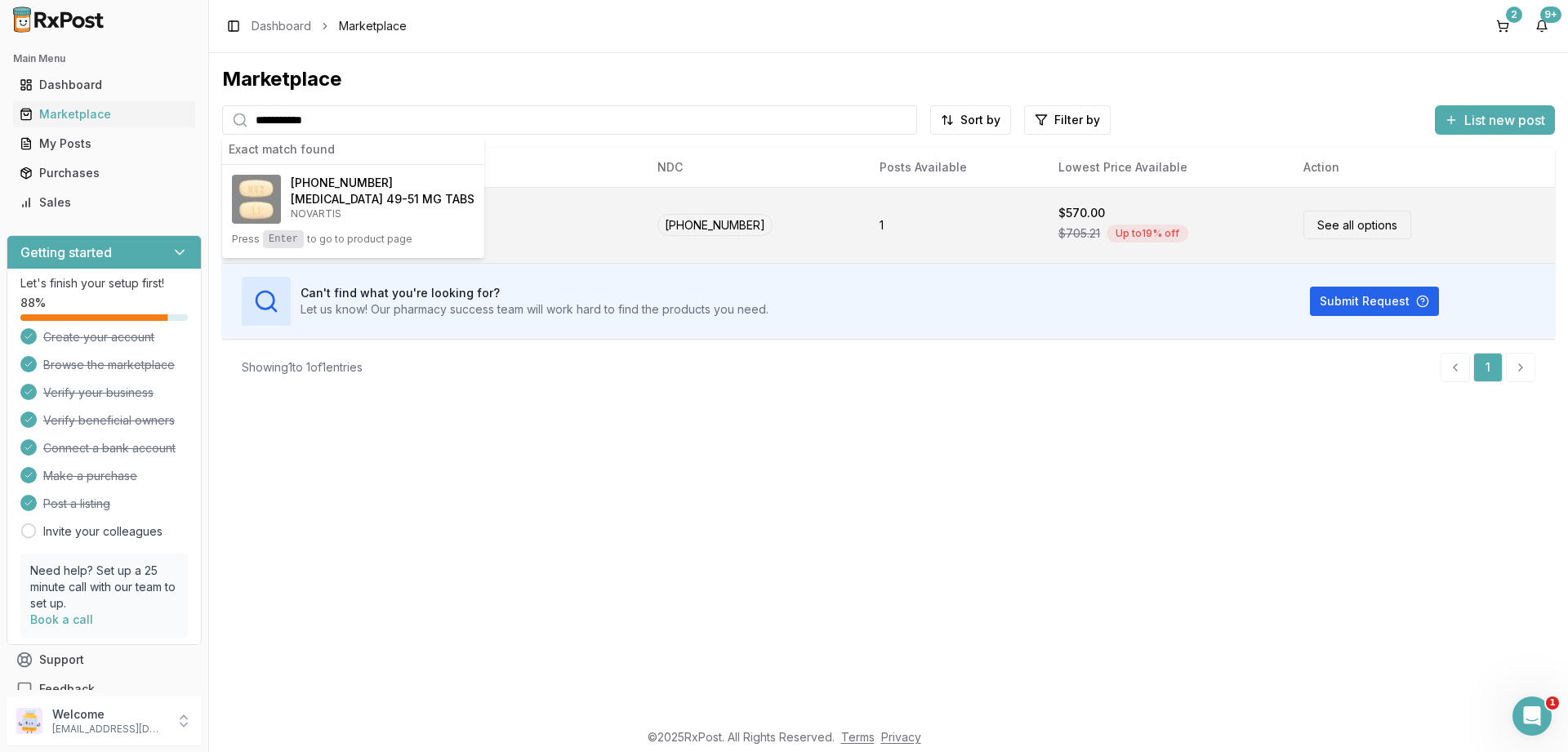
click at [1339, 222] on link "See all options" at bounding box center [1357, 225] width 108 height 29
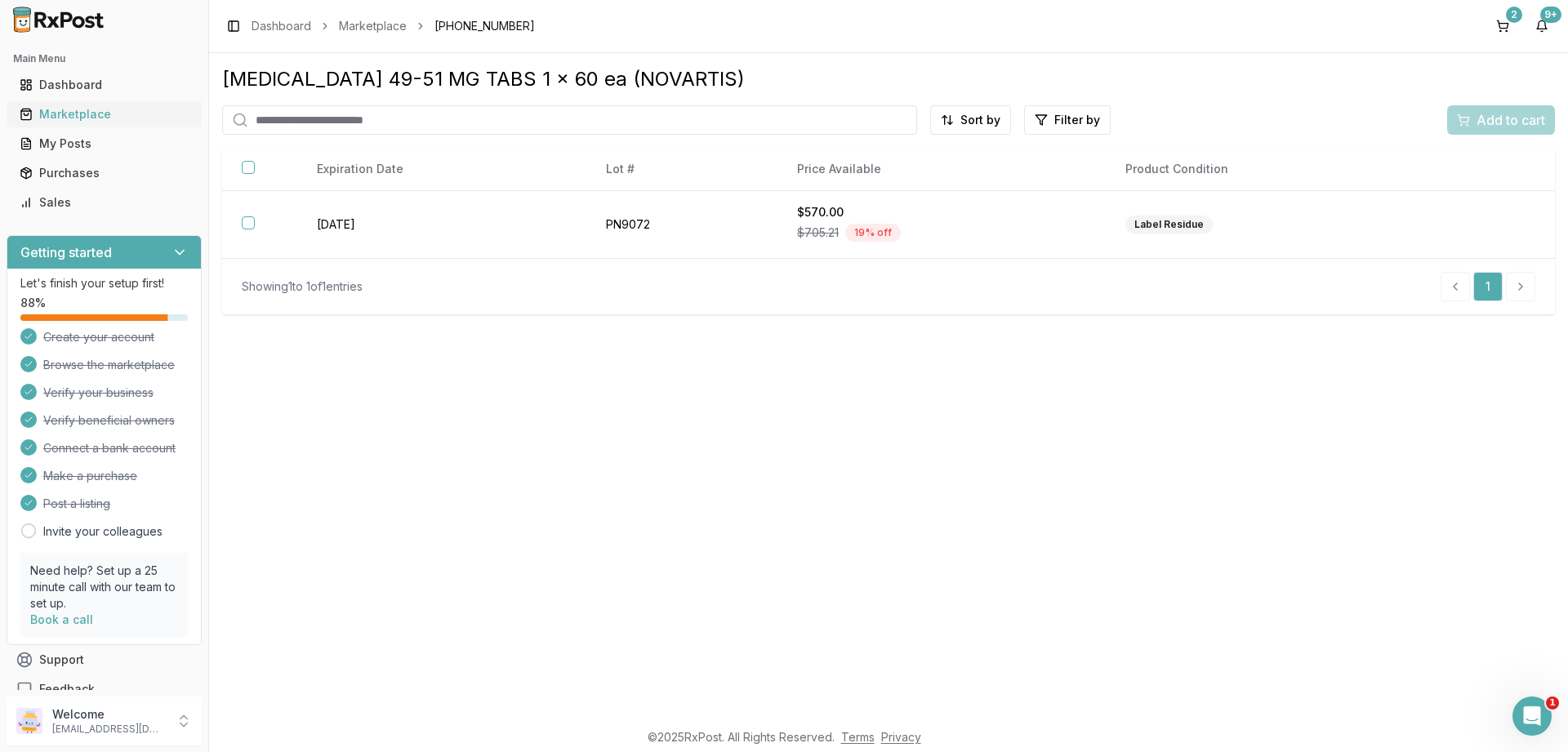
click at [60, 116] on div "Marketplace" at bounding box center [104, 114] width 169 height 17
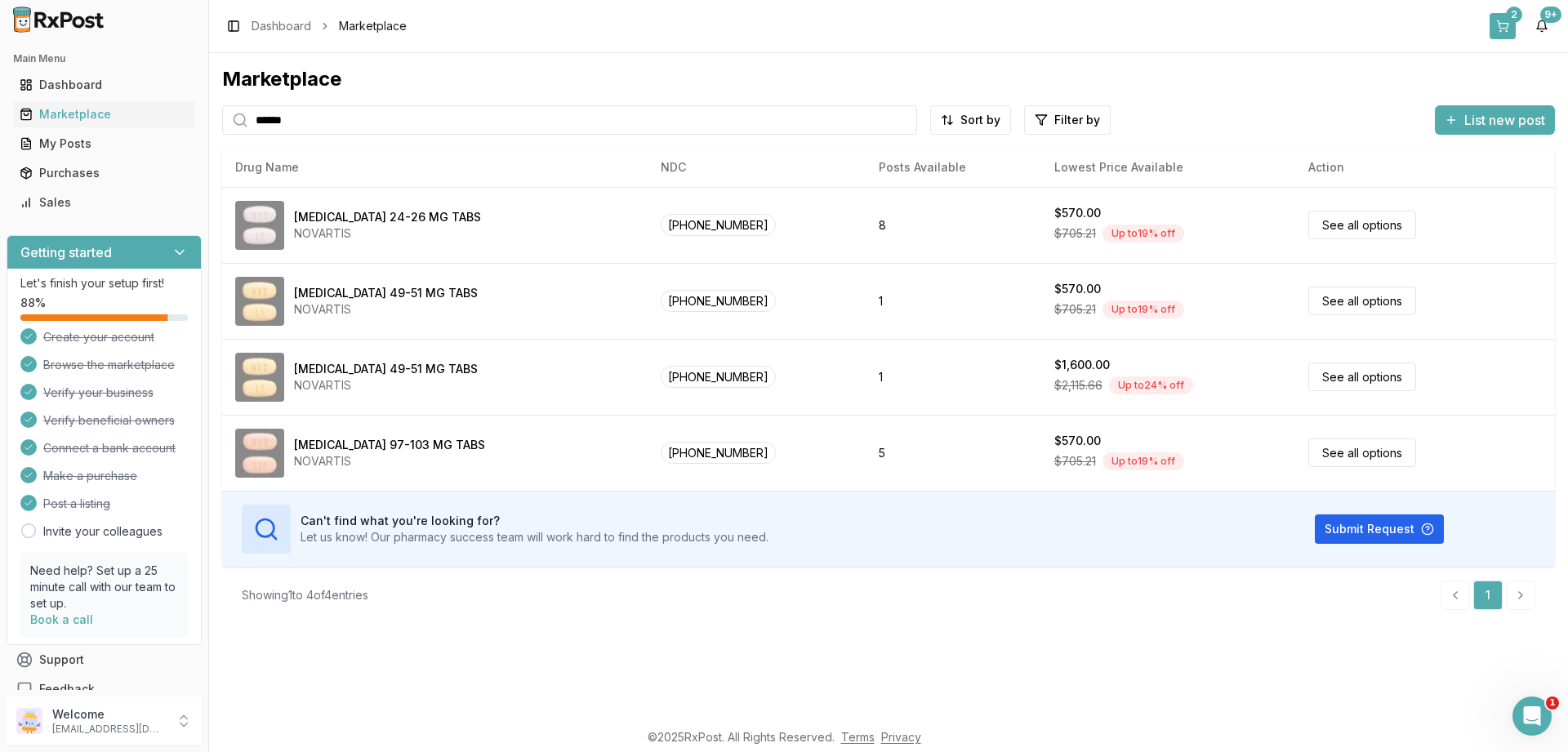
type input "******"
click at [1497, 24] on button "2" at bounding box center [1503, 26] width 26 height 26
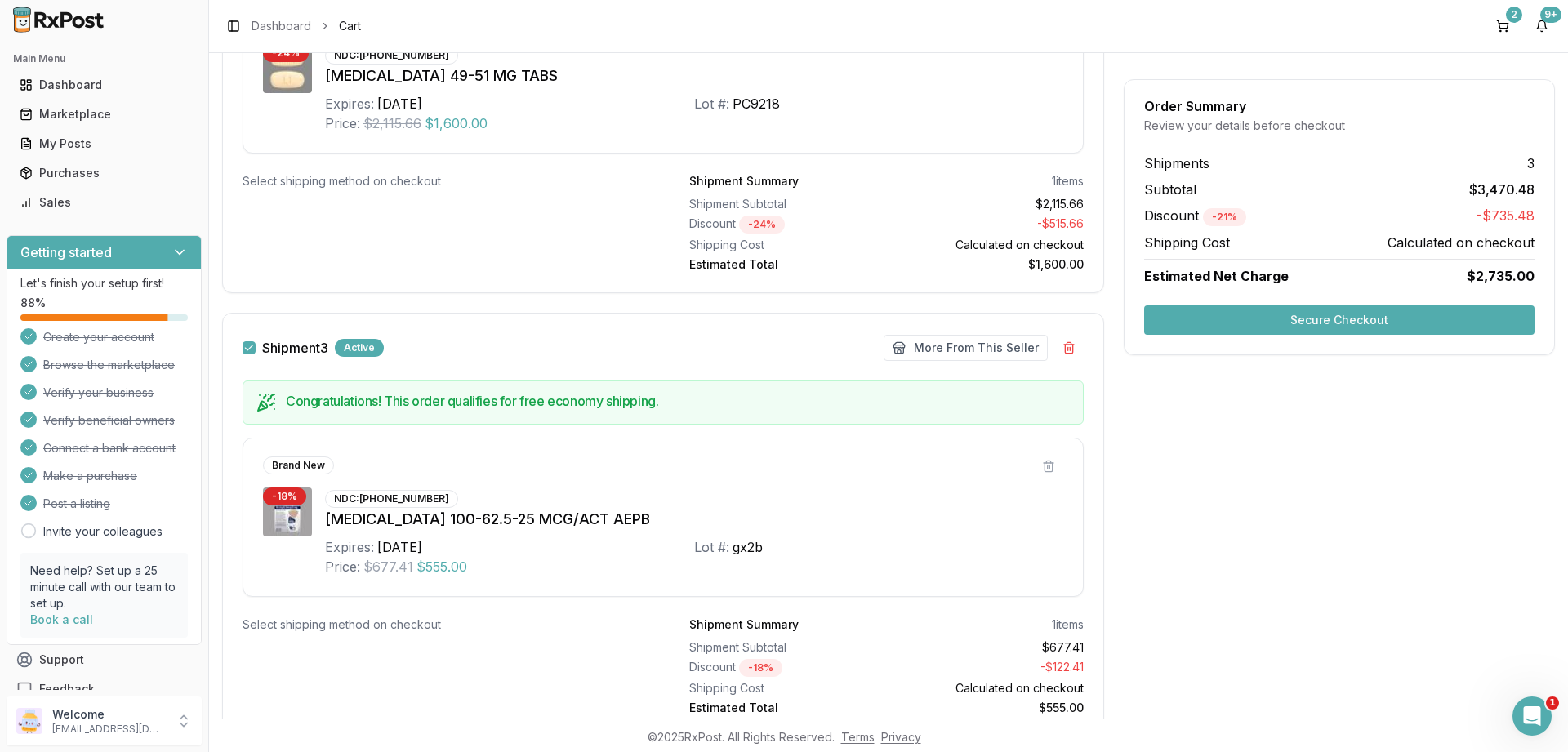
scroll to position [847, 0]
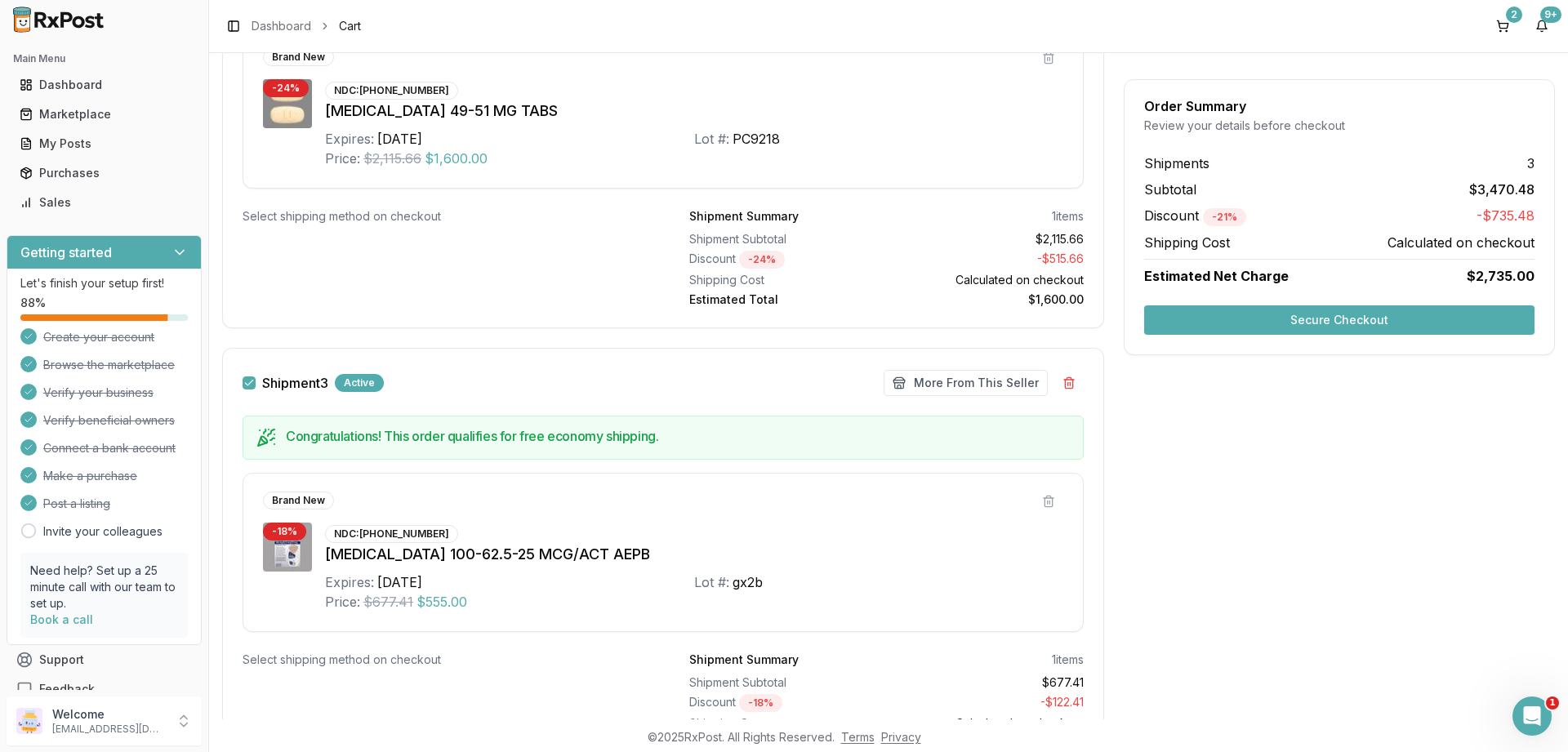
click at [244, 381] on button "Shipment 3" at bounding box center [249, 383] width 13 height 13
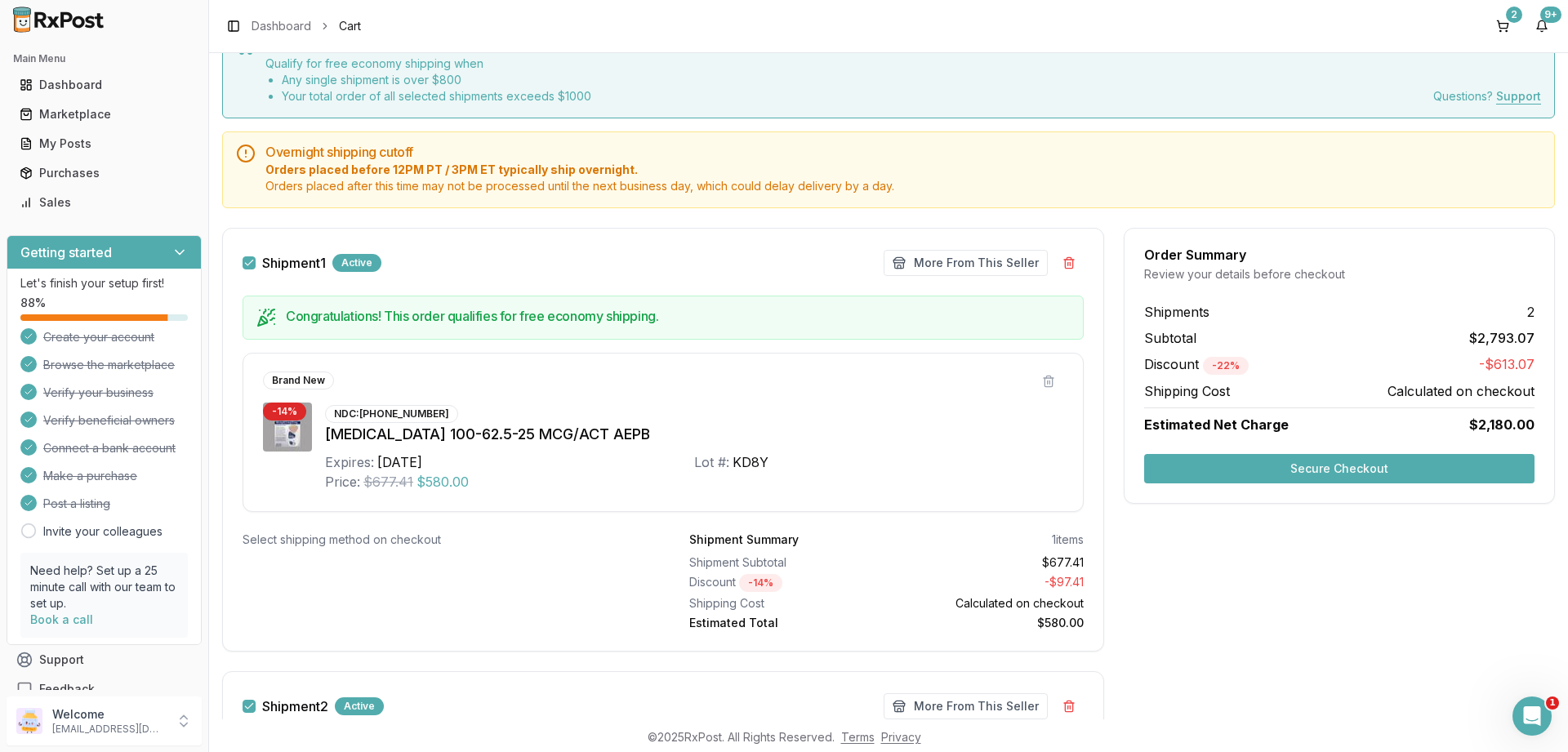
scroll to position [63, 0]
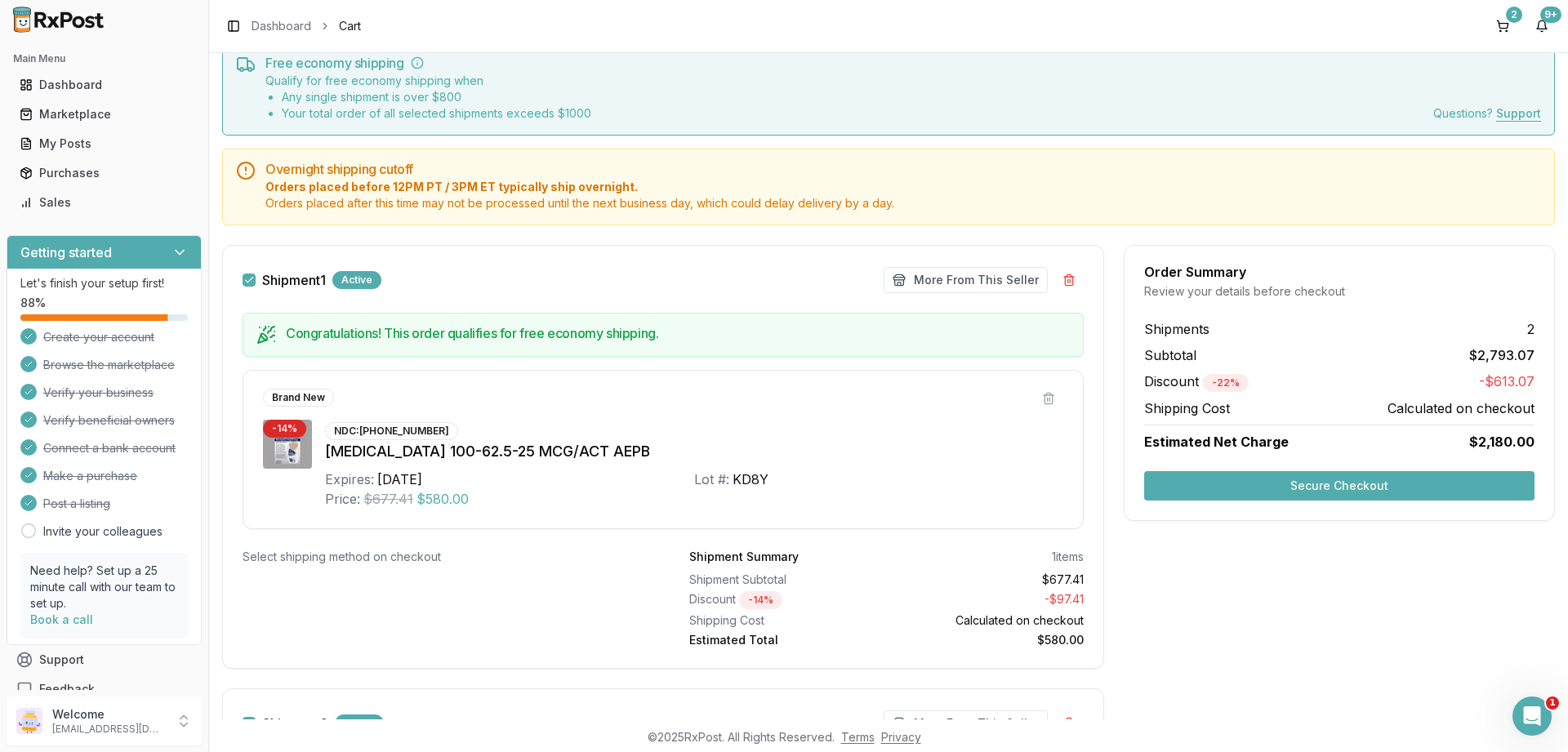
click at [245, 279] on button "Shipment 1" at bounding box center [249, 280] width 13 height 13
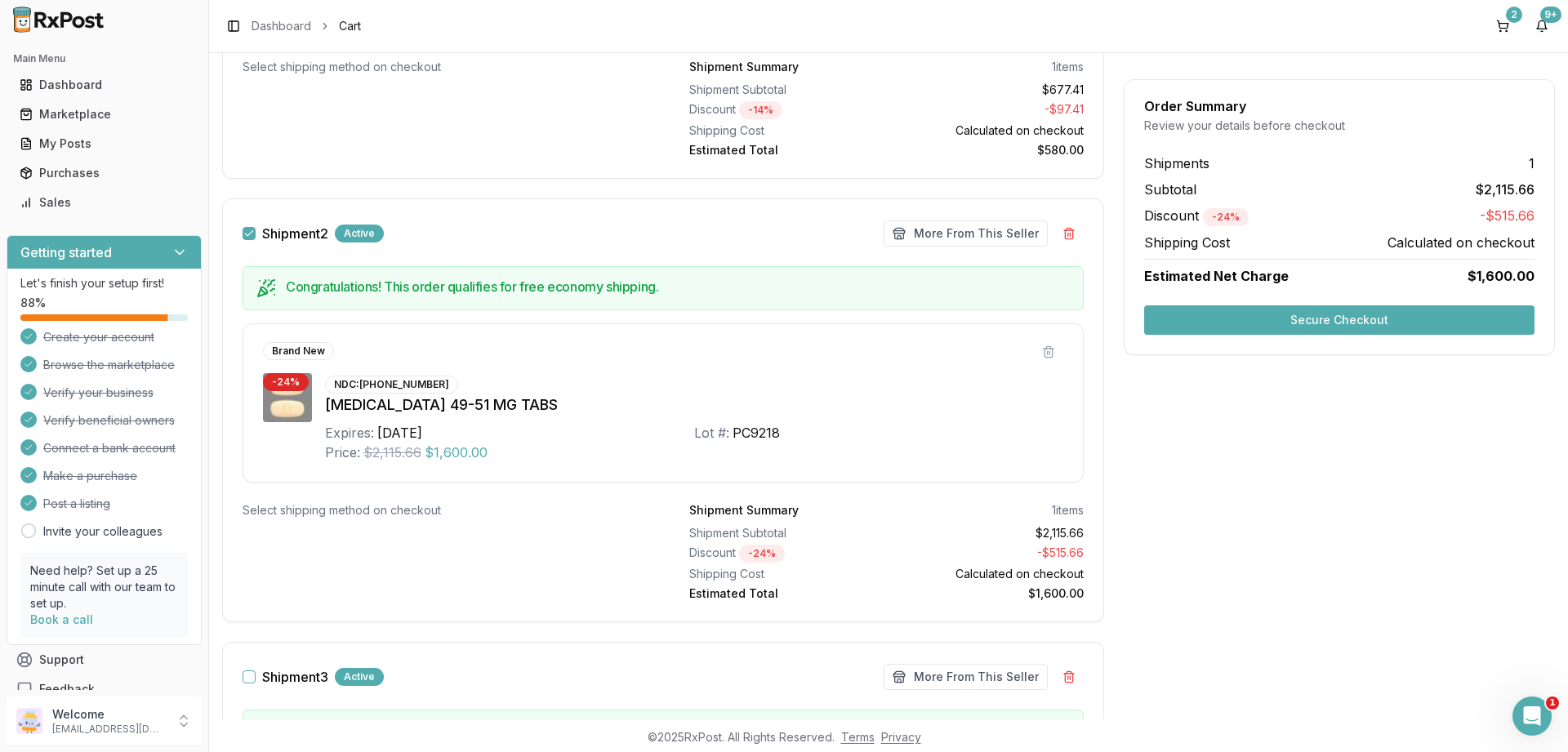
click at [1276, 327] on button "Secure Checkout" at bounding box center [1340, 320] width 391 height 30
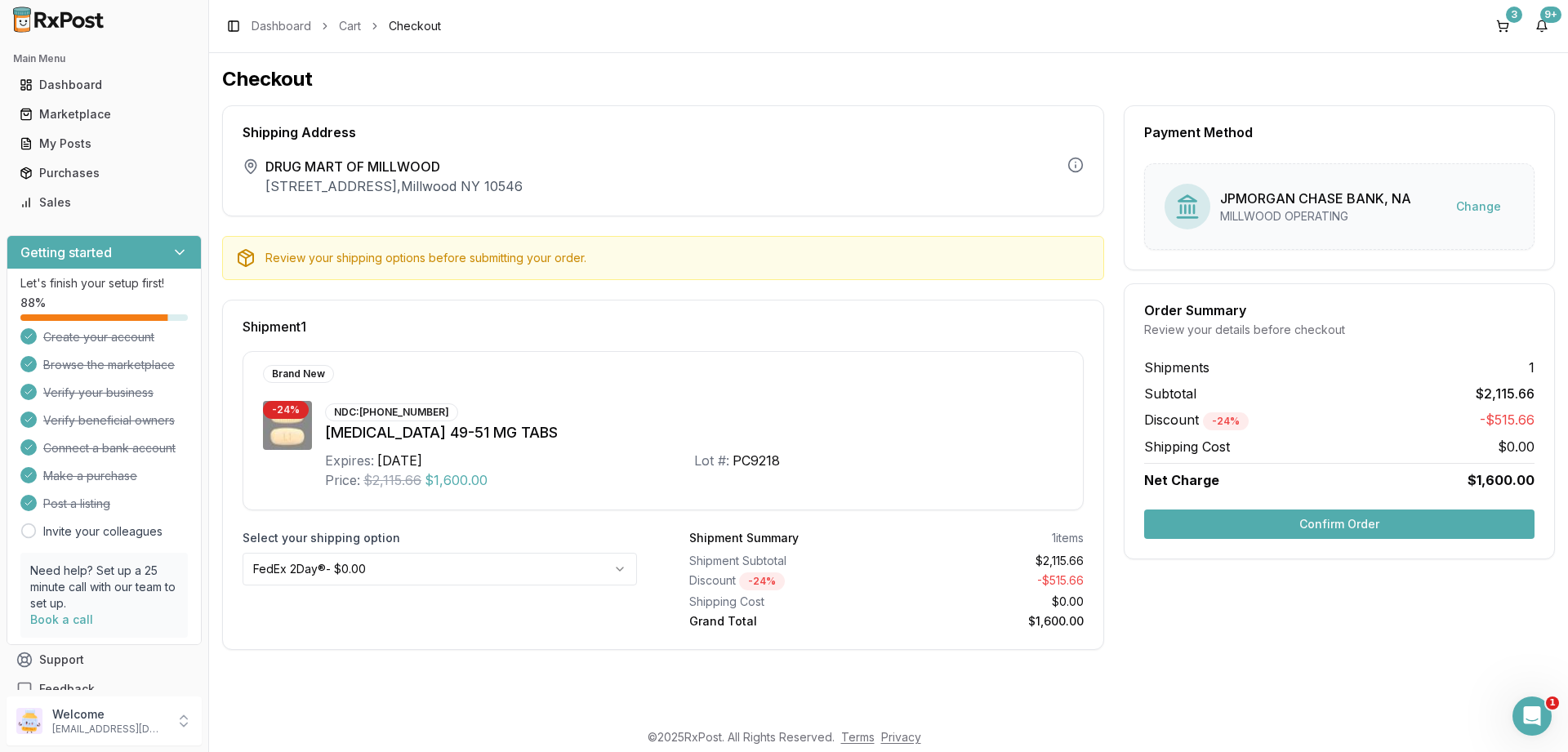
click at [1219, 526] on button "Confirm Order" at bounding box center [1340, 525] width 391 height 30
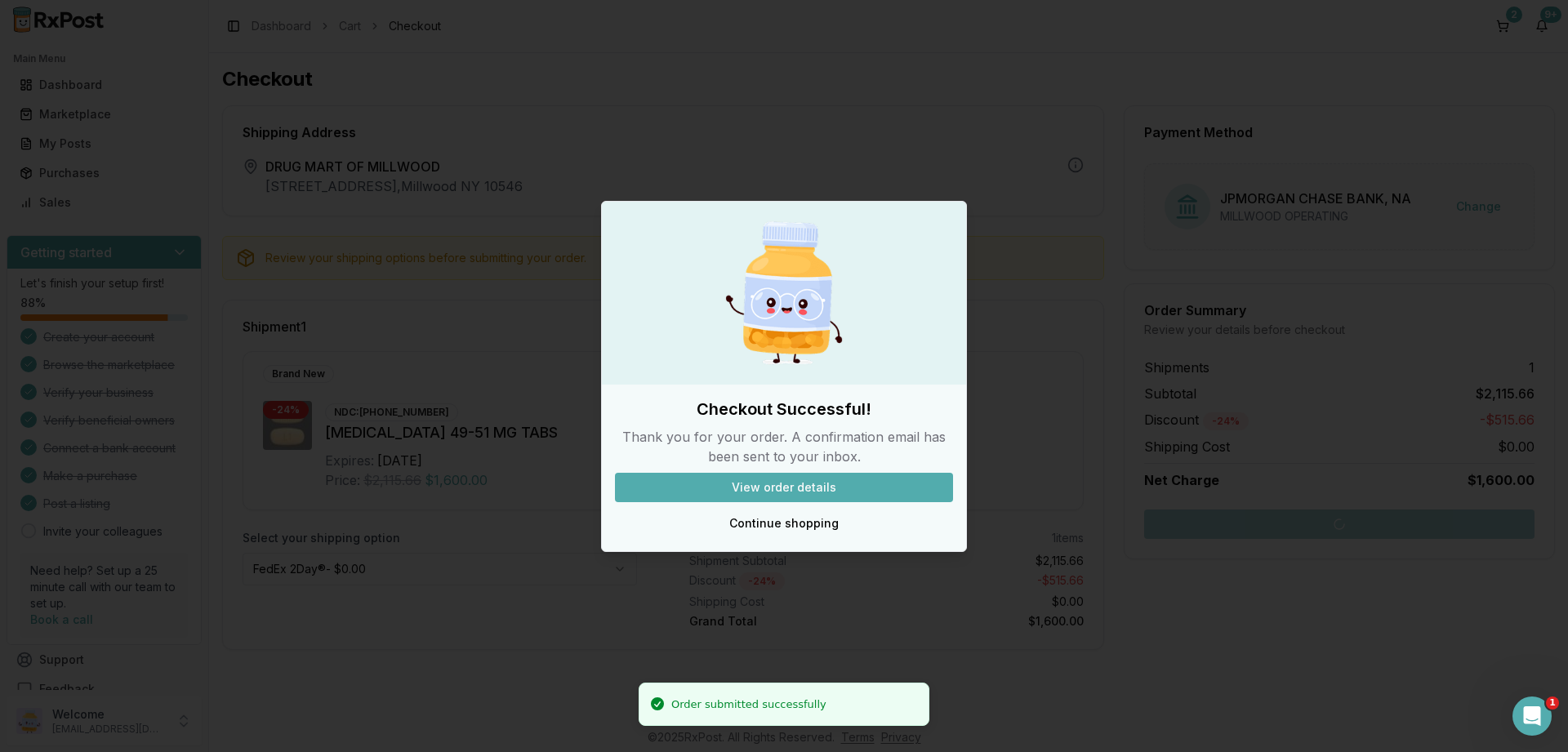
click at [732, 475] on button "View order details" at bounding box center [784, 487] width 338 height 30
